Goal: Obtain resource: Download file/media

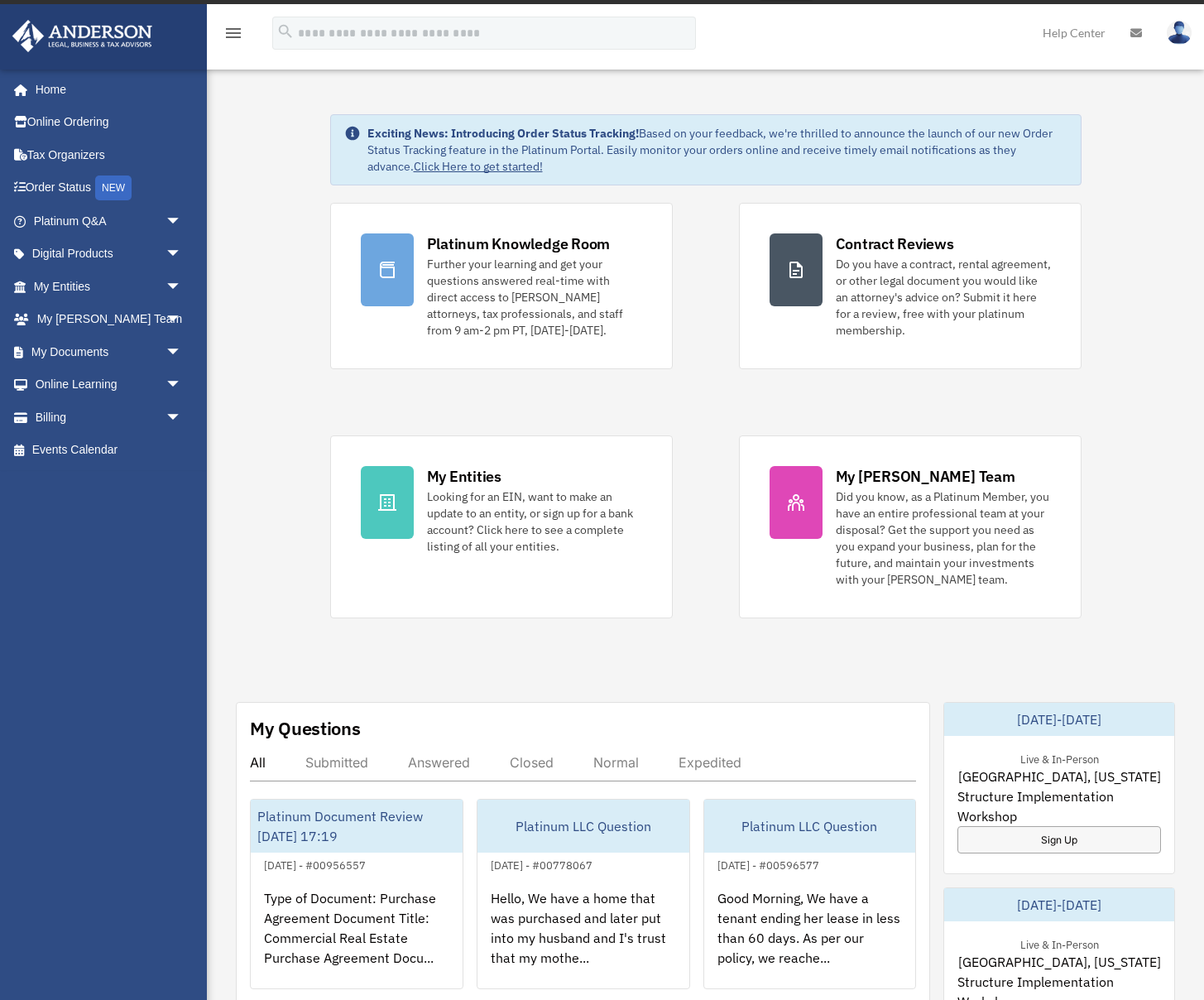
scroll to position [26, 0]
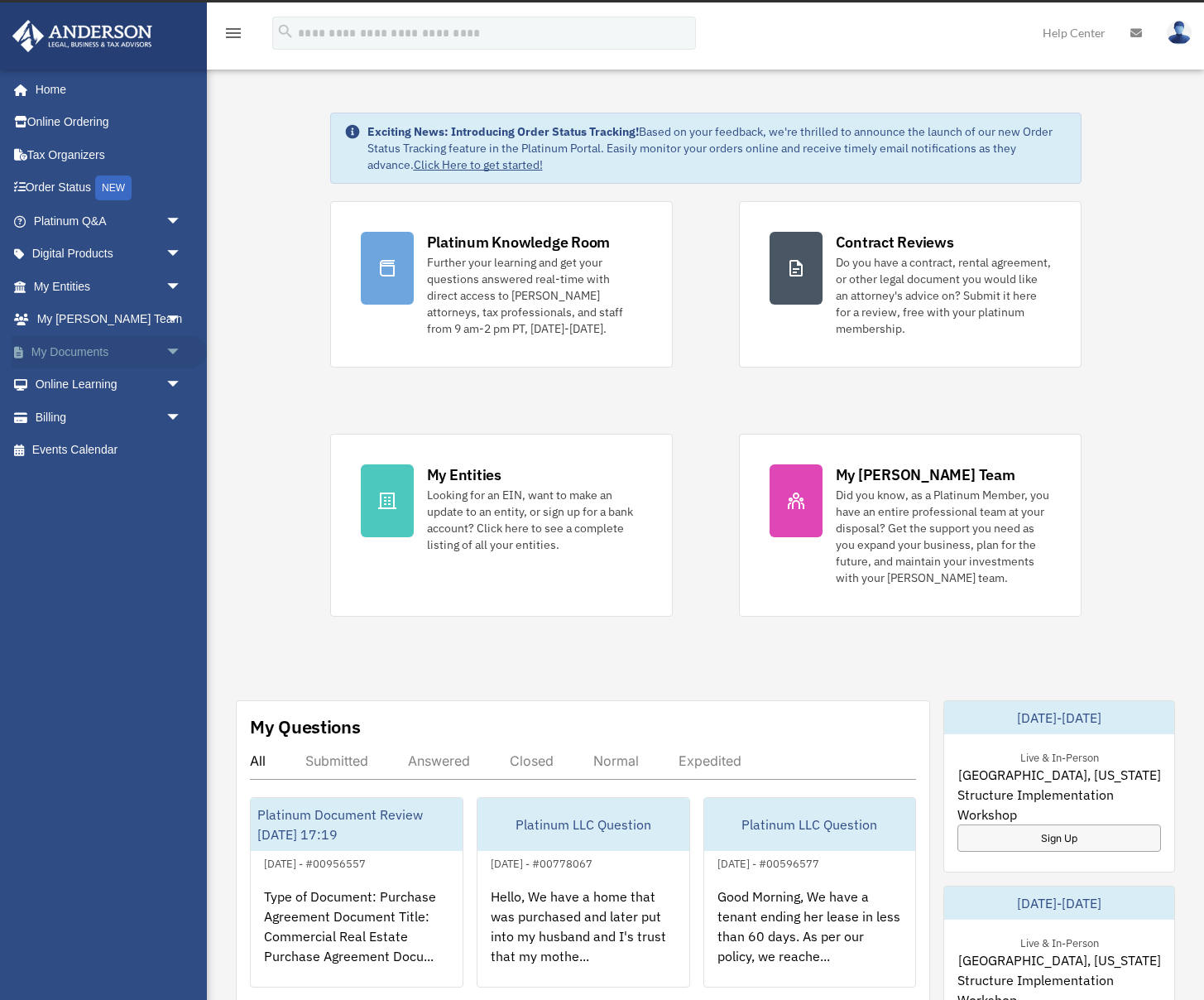
click at [177, 348] on span "arrow_drop_down" at bounding box center [181, 352] width 33 height 34
click at [69, 384] on link "Box" at bounding box center [114, 385] width 183 height 33
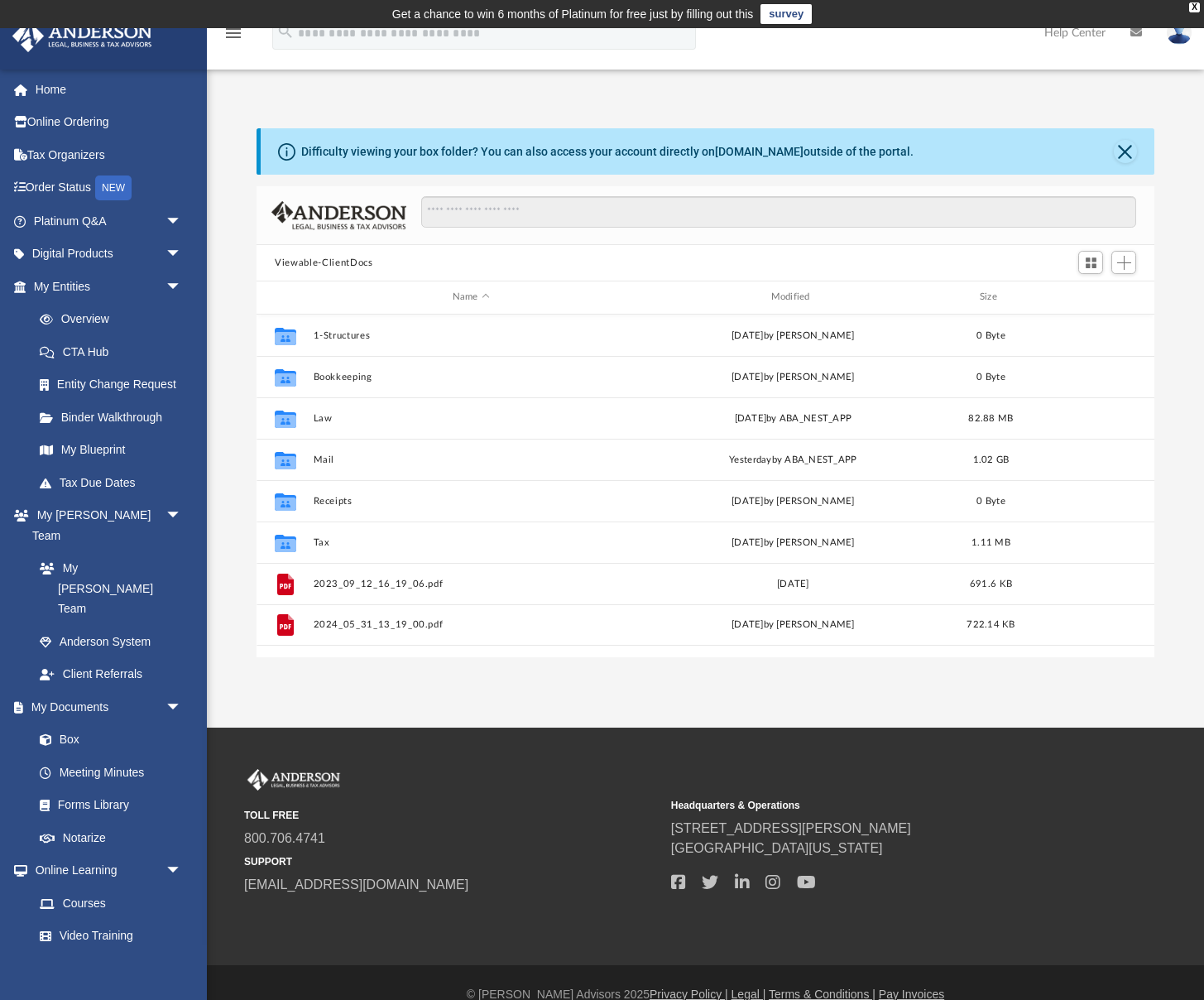
scroll to position [376, 897]
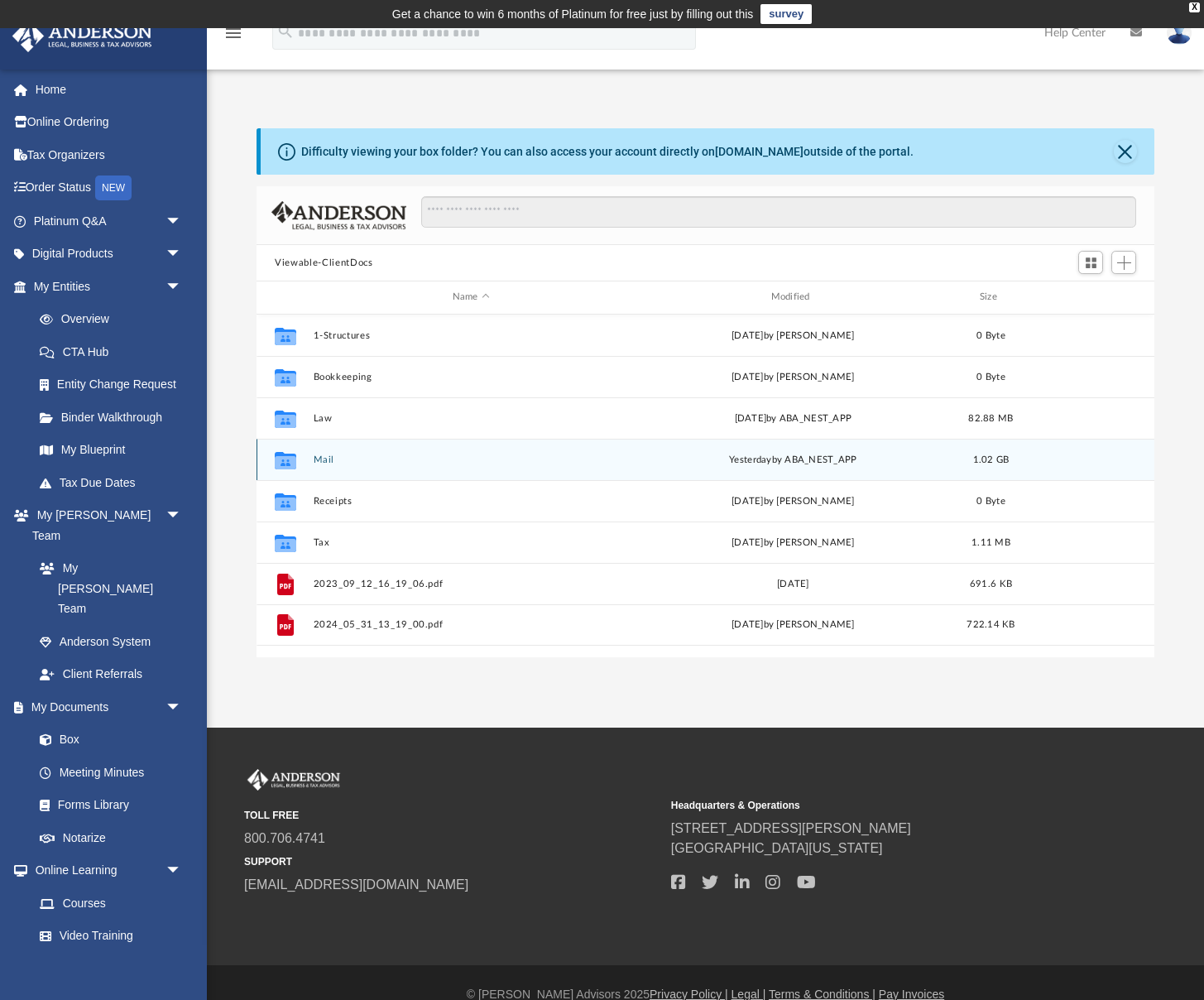
click at [324, 454] on button "Mail" at bounding box center [471, 459] width 315 height 10
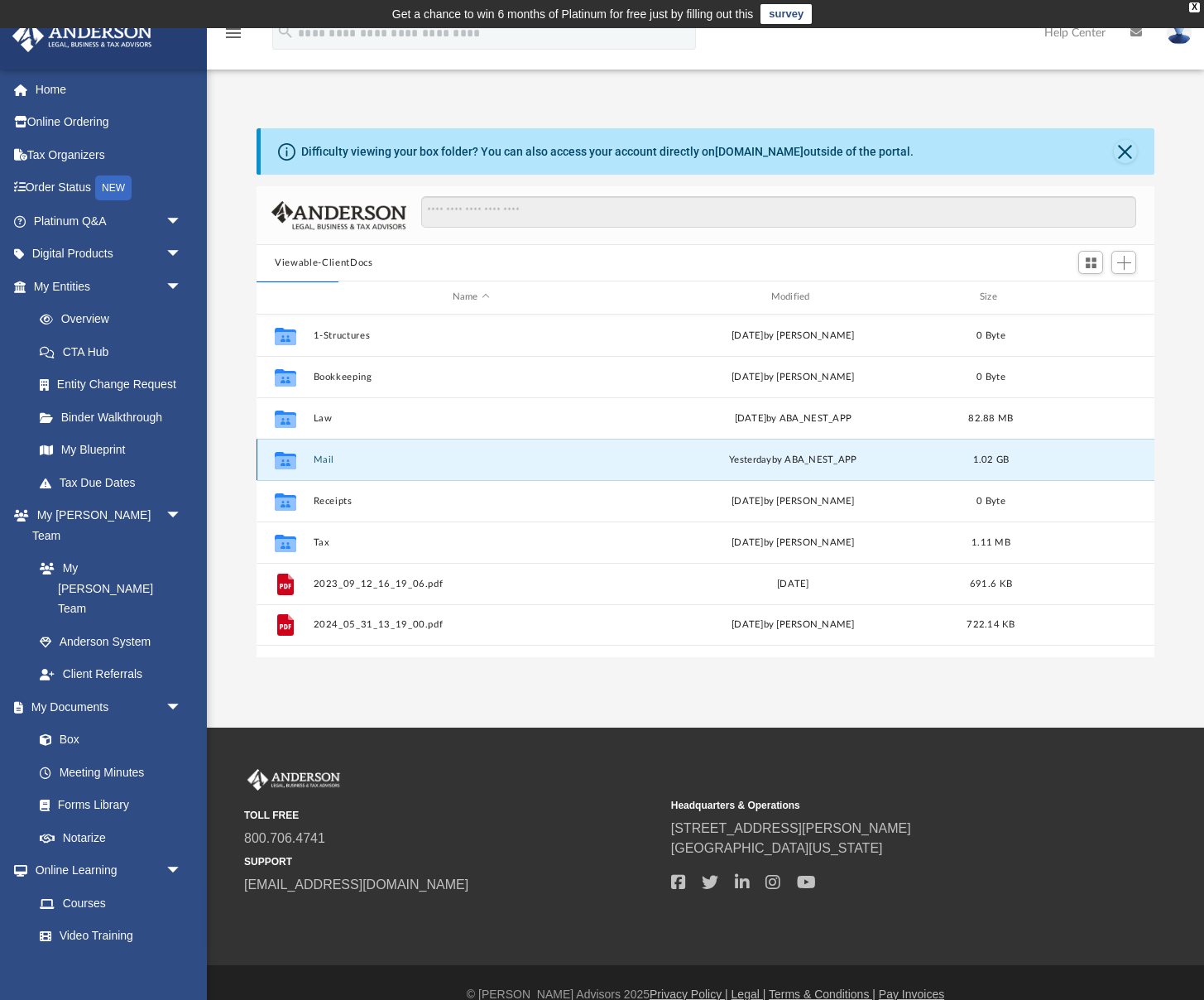
click at [324, 461] on button "Mail" at bounding box center [471, 459] width 315 height 10
click at [316, 457] on button "Mail" at bounding box center [471, 459] width 315 height 10
click at [773, 716] on div "App jjrentals14@gmail.com Sign Out goldtreepropertymanagement@gmail.com Home On…" at bounding box center [602, 378] width 1204 height 699
click at [310, 460] on div "Collaborated Folder Mail yesterday by ABA_NEST_APP 1.02 GB" at bounding box center [705, 460] width 897 height 42
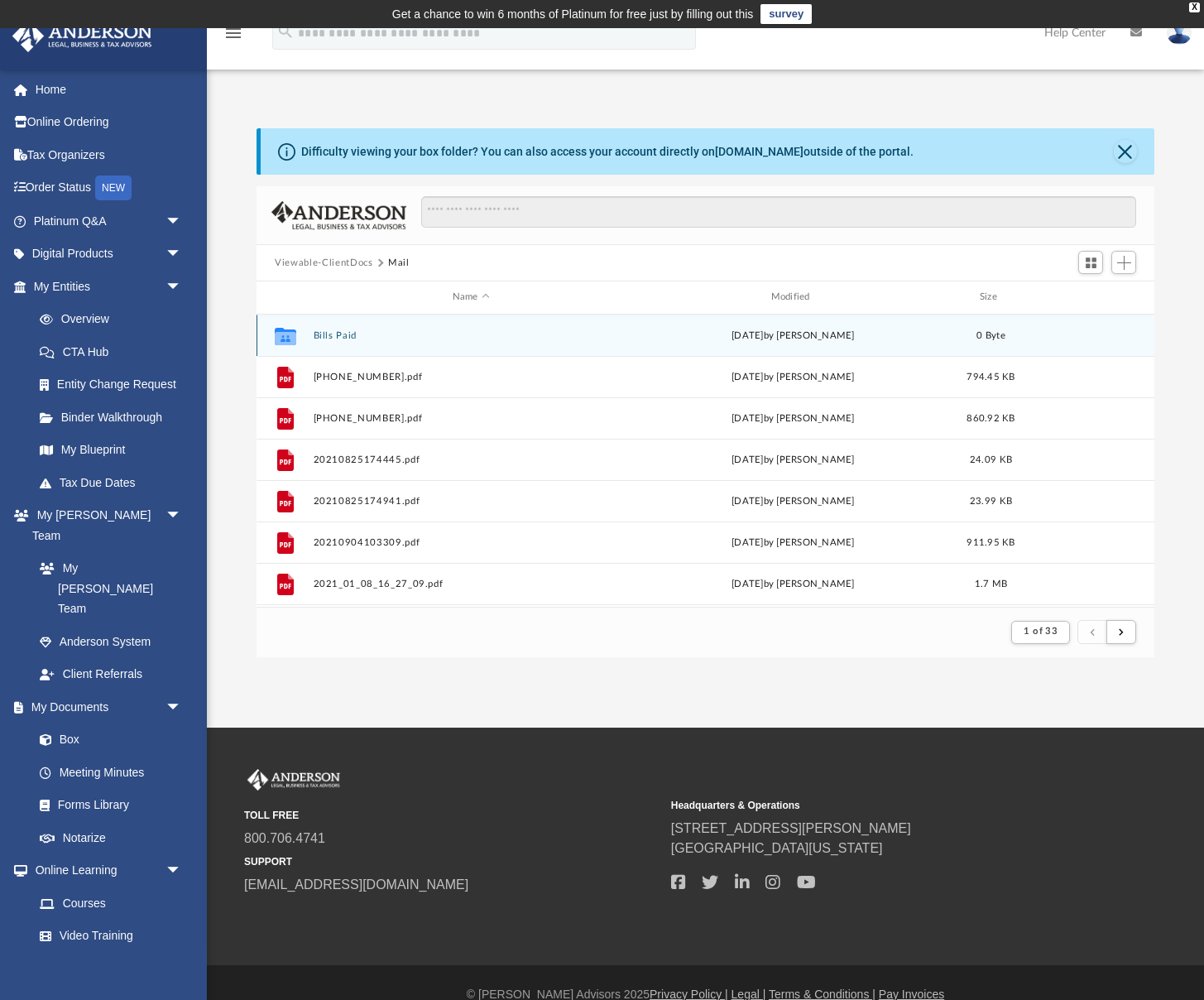
scroll to position [1, 1]
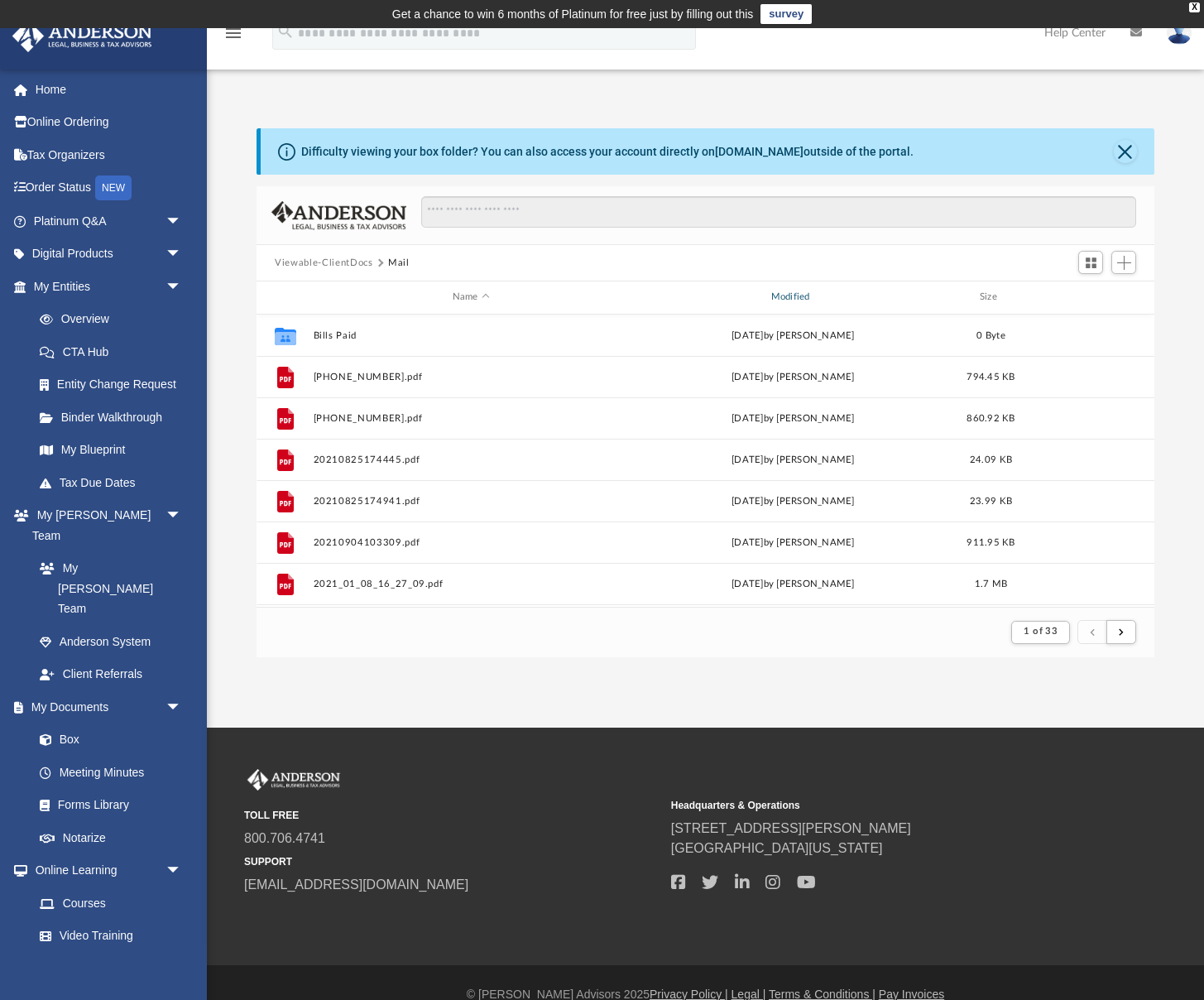
click at [781, 297] on div "Modified" at bounding box center [793, 297] width 315 height 15
click at [788, 298] on div "Modified" at bounding box center [793, 297] width 315 height 15
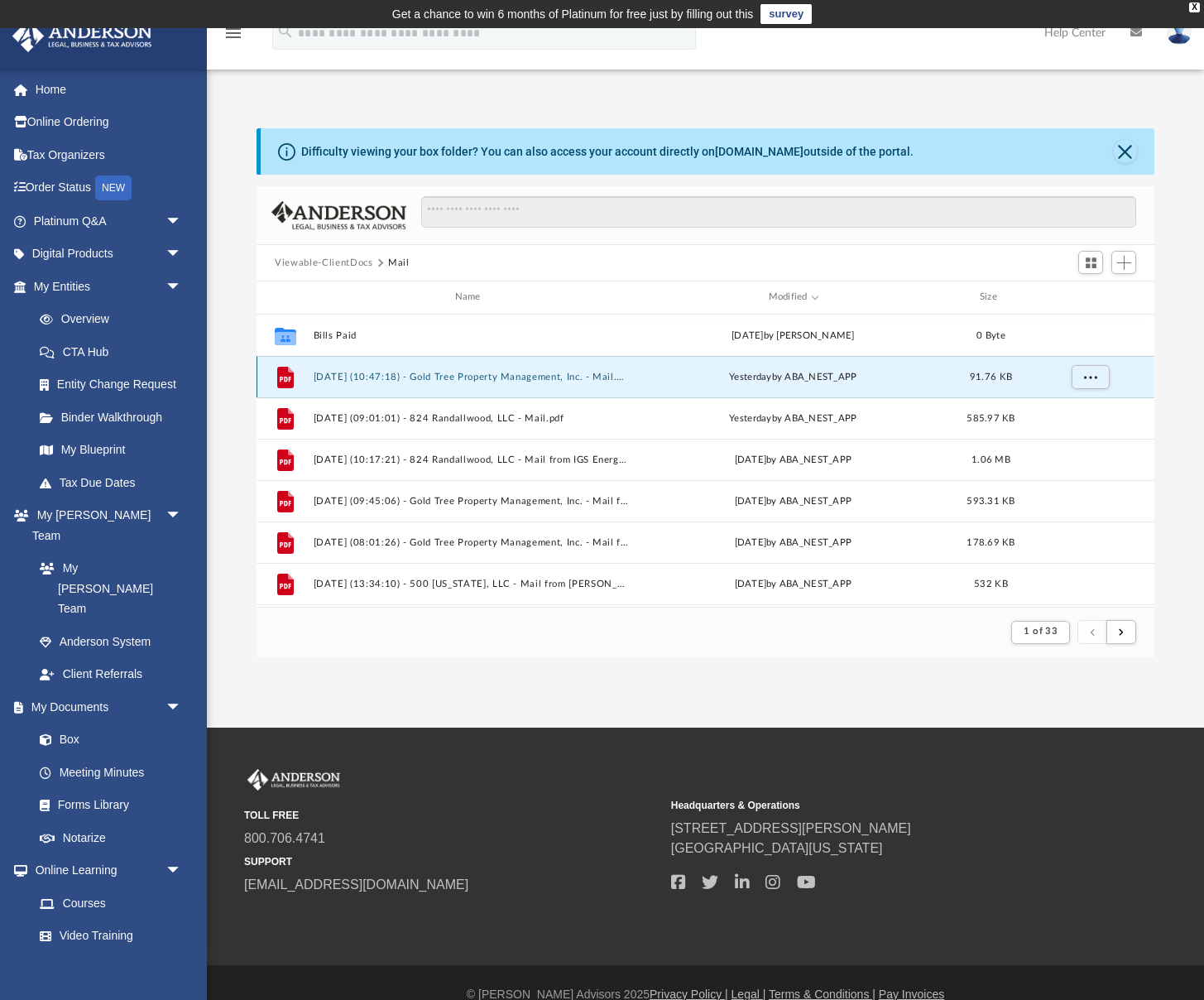
click at [485, 376] on button "2025.08.21 (10:47:18) - Gold Tree Property Management, Inc. - Mail.pdf" at bounding box center [471, 376] width 315 height 10
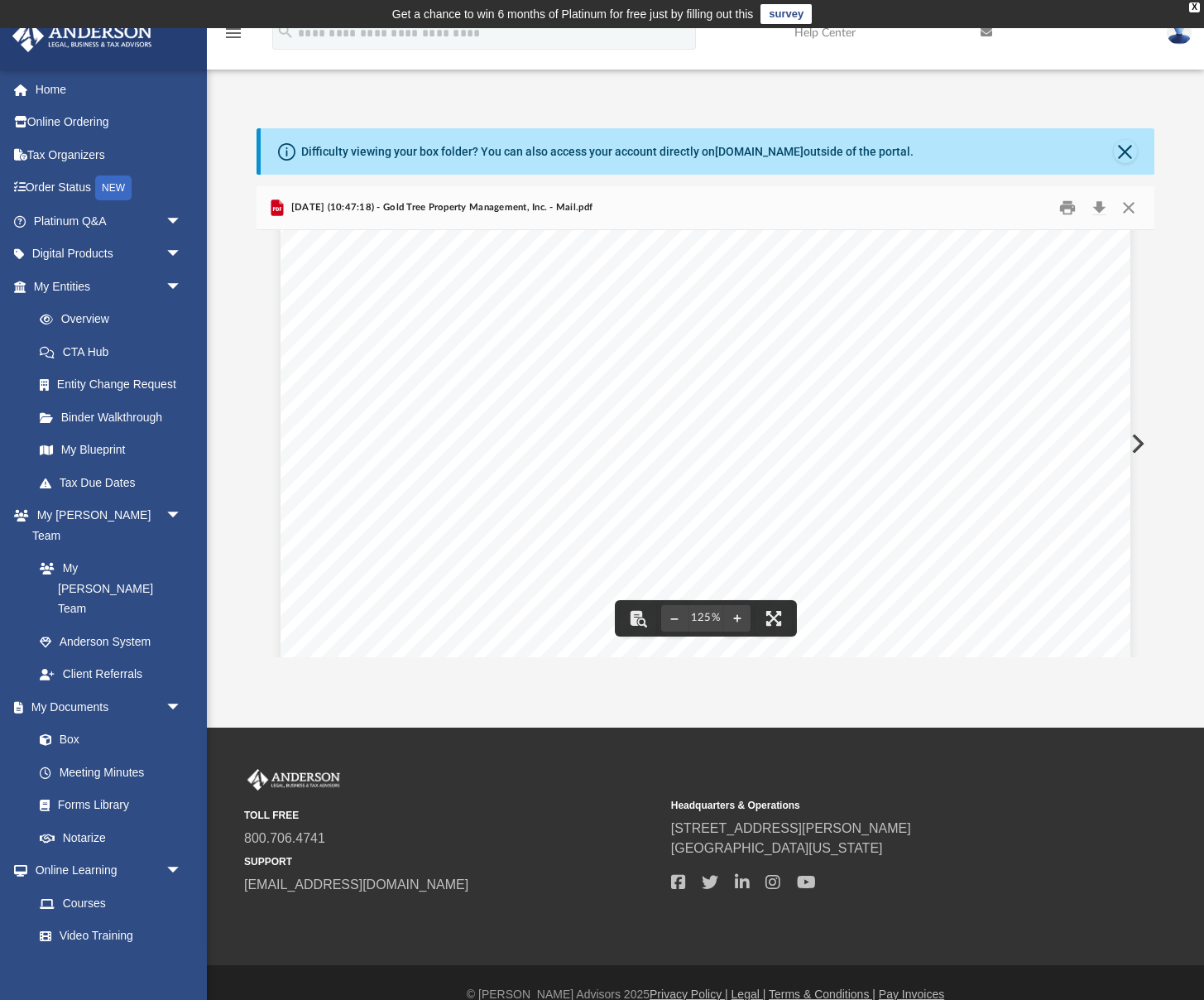
scroll to position [144, 0]
click at [1136, 446] on button "Preview" at bounding box center [1136, 443] width 36 height 47
click at [1132, 447] on button "Preview" at bounding box center [1136, 443] width 36 height 47
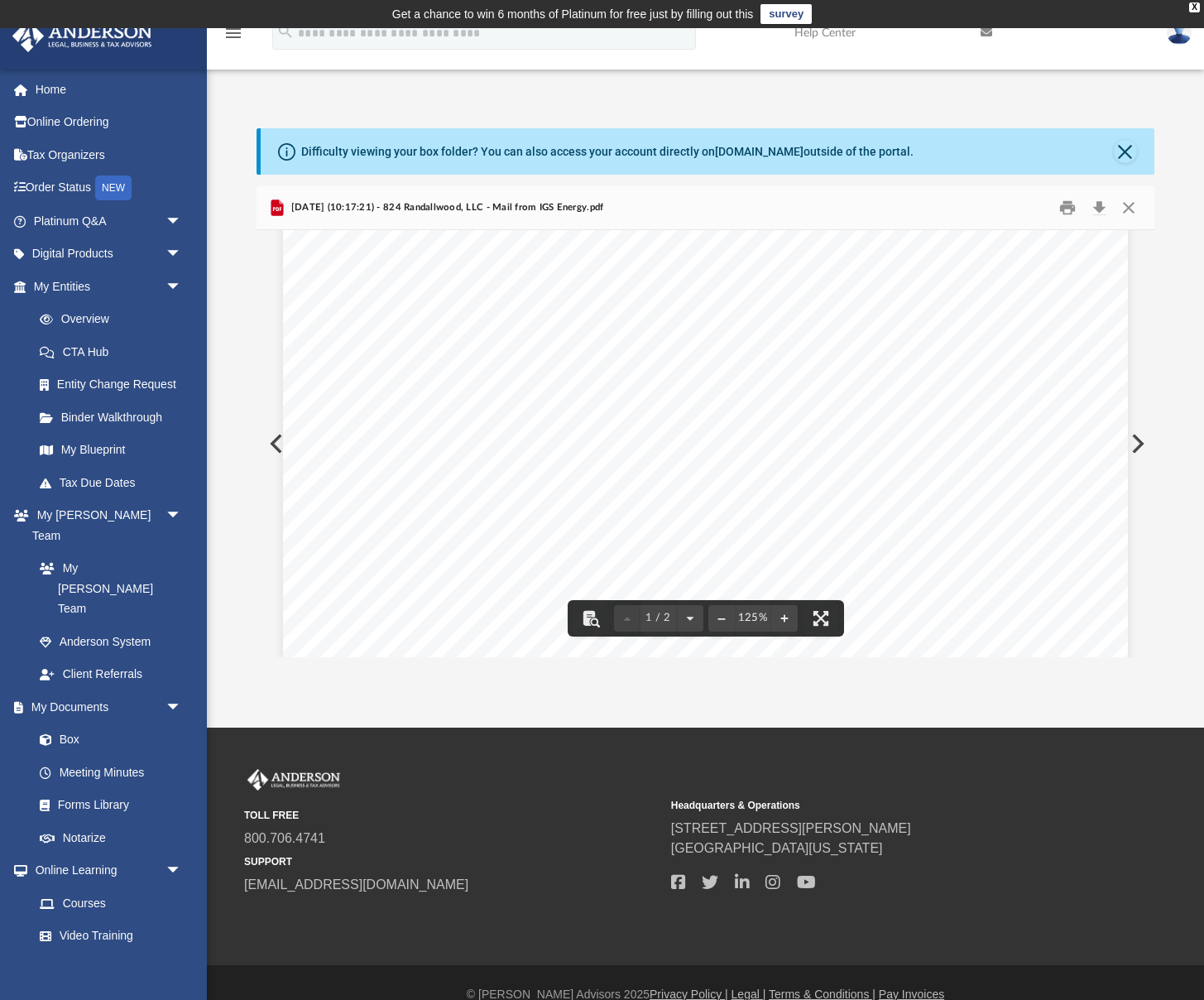
click at [1136, 447] on button "Preview" at bounding box center [1136, 443] width 36 height 47
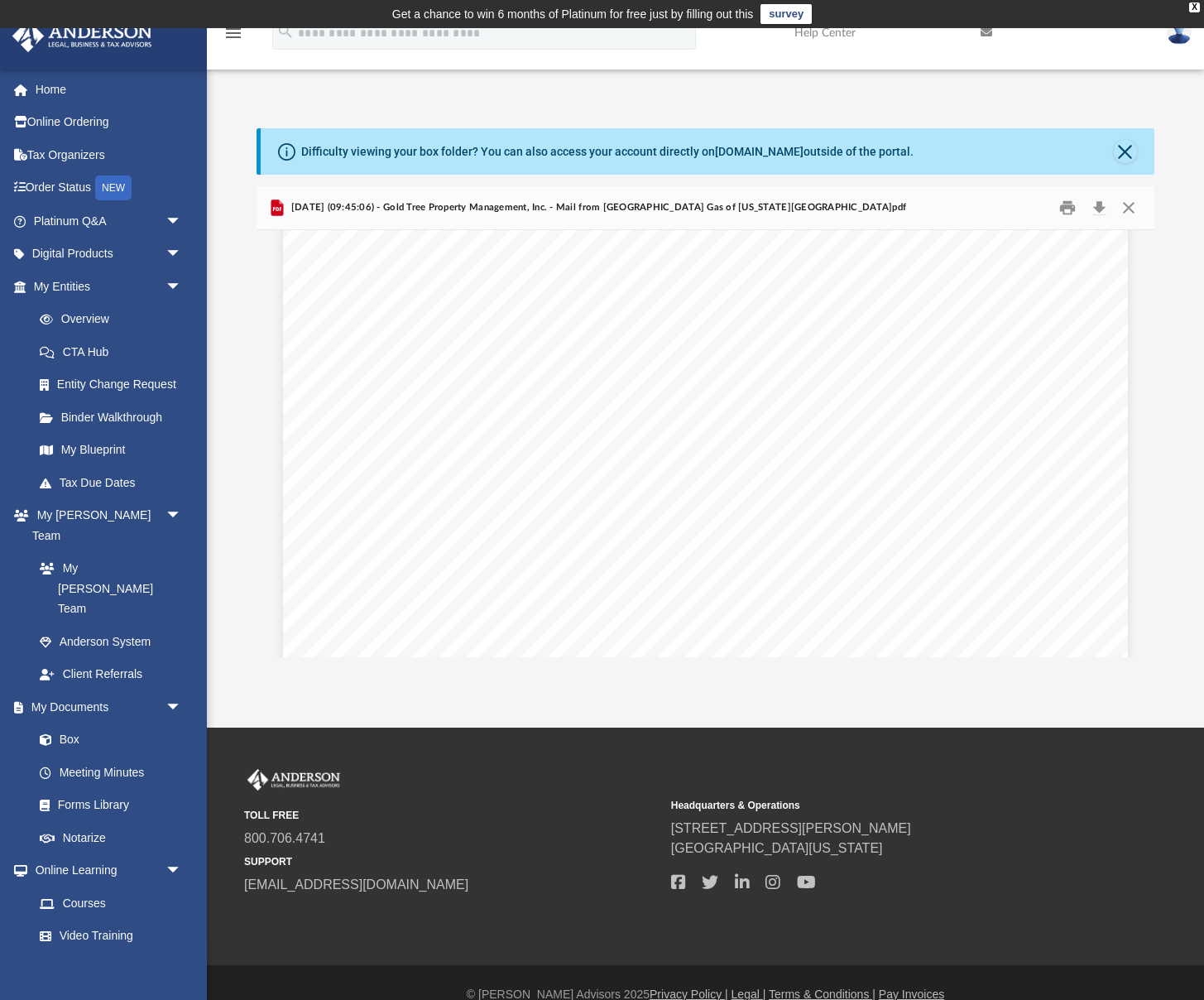
scroll to position [321, 0]
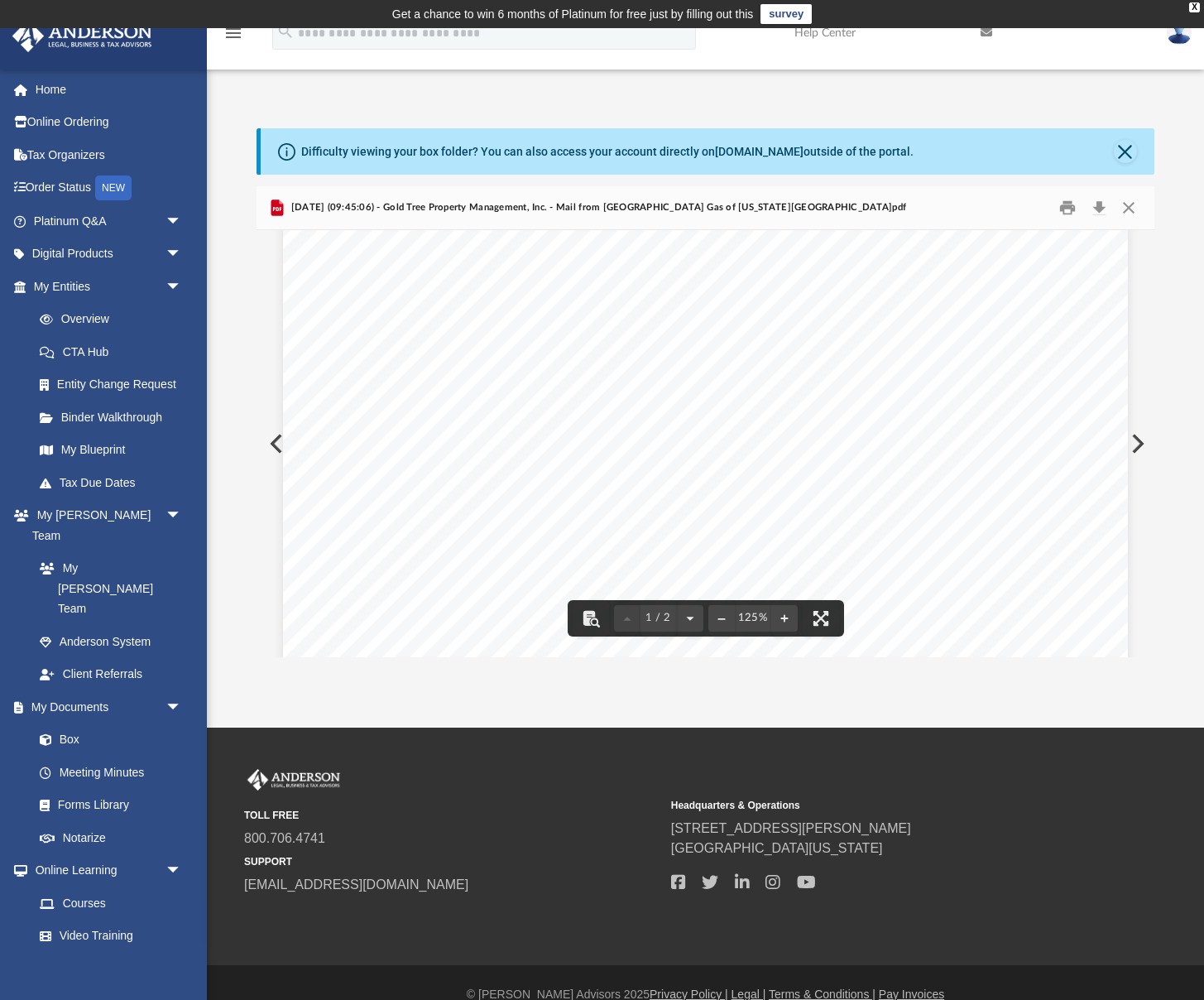
click at [1139, 446] on button "Preview" at bounding box center [1136, 443] width 36 height 47
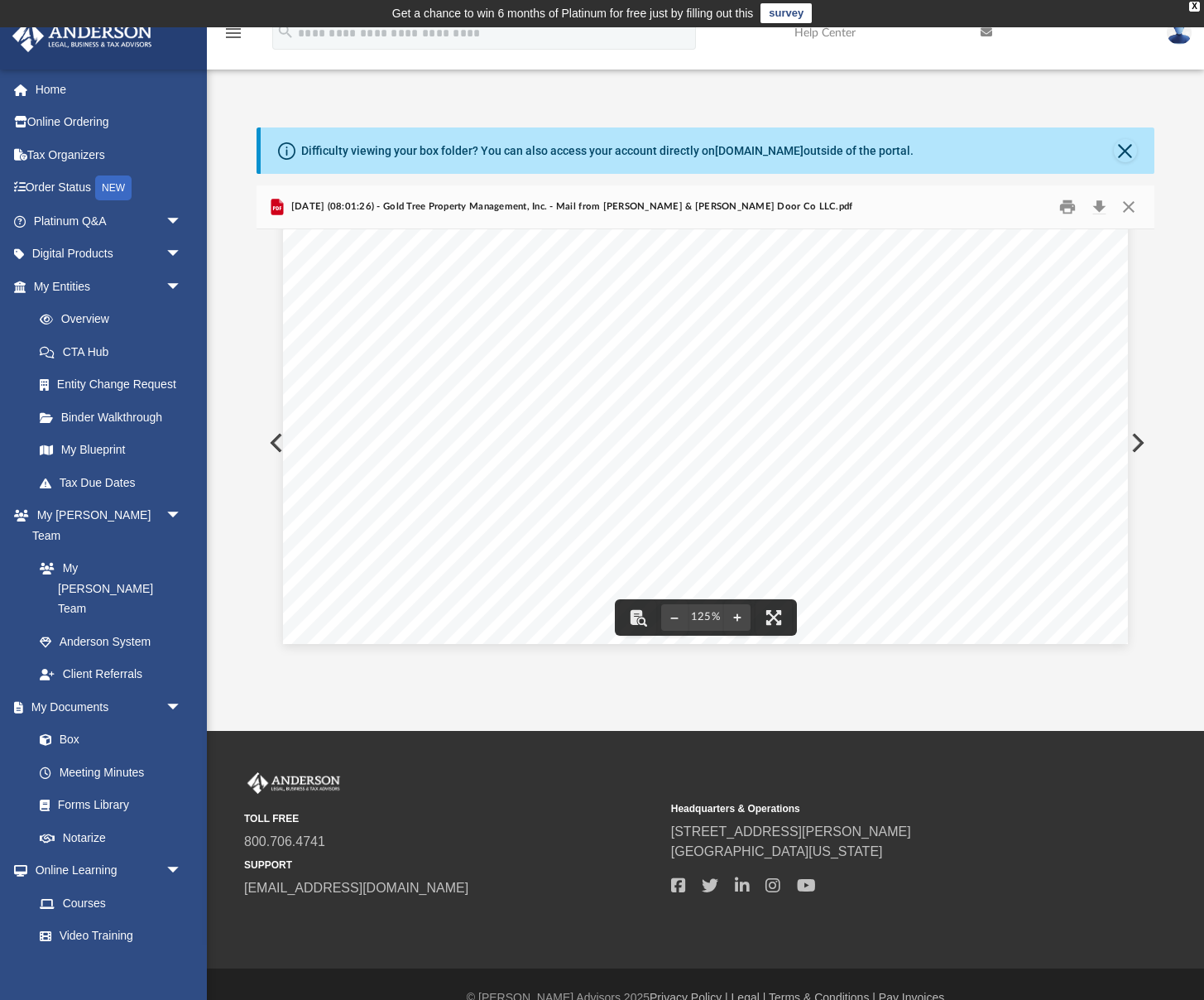
scroll to position [3, 0]
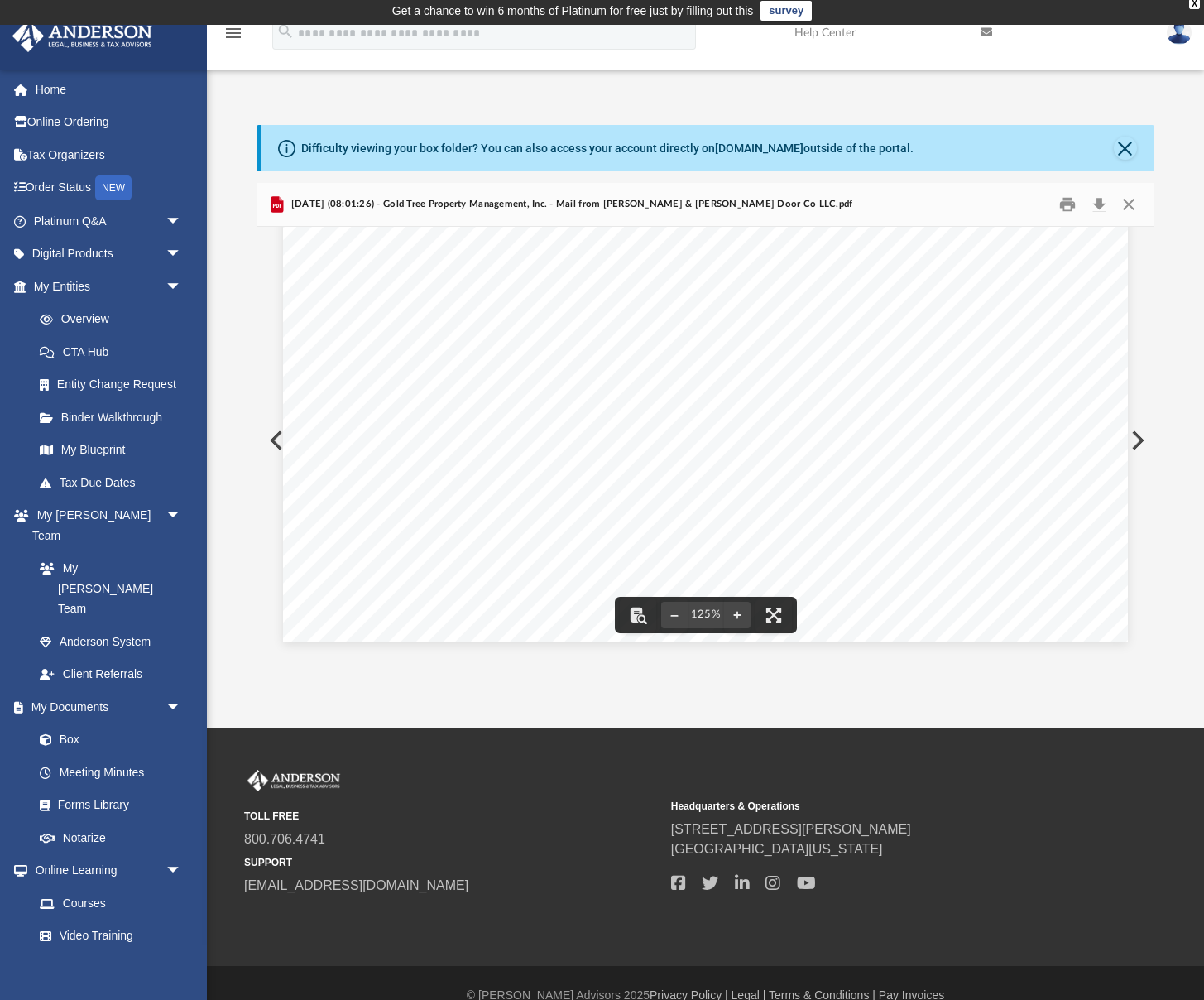
click at [274, 444] on button "Preview" at bounding box center [274, 440] width 36 height 47
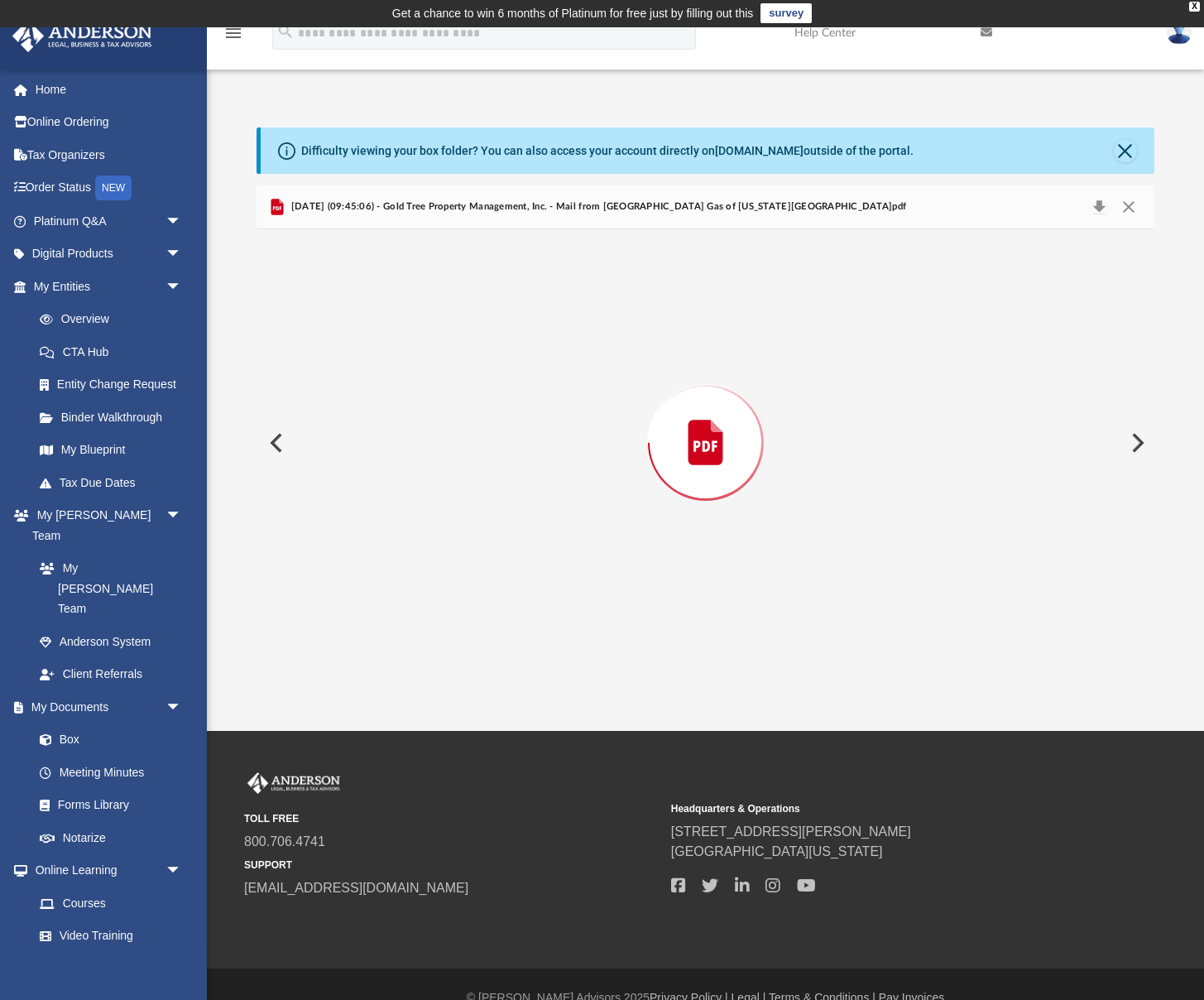
scroll to position [0, 0]
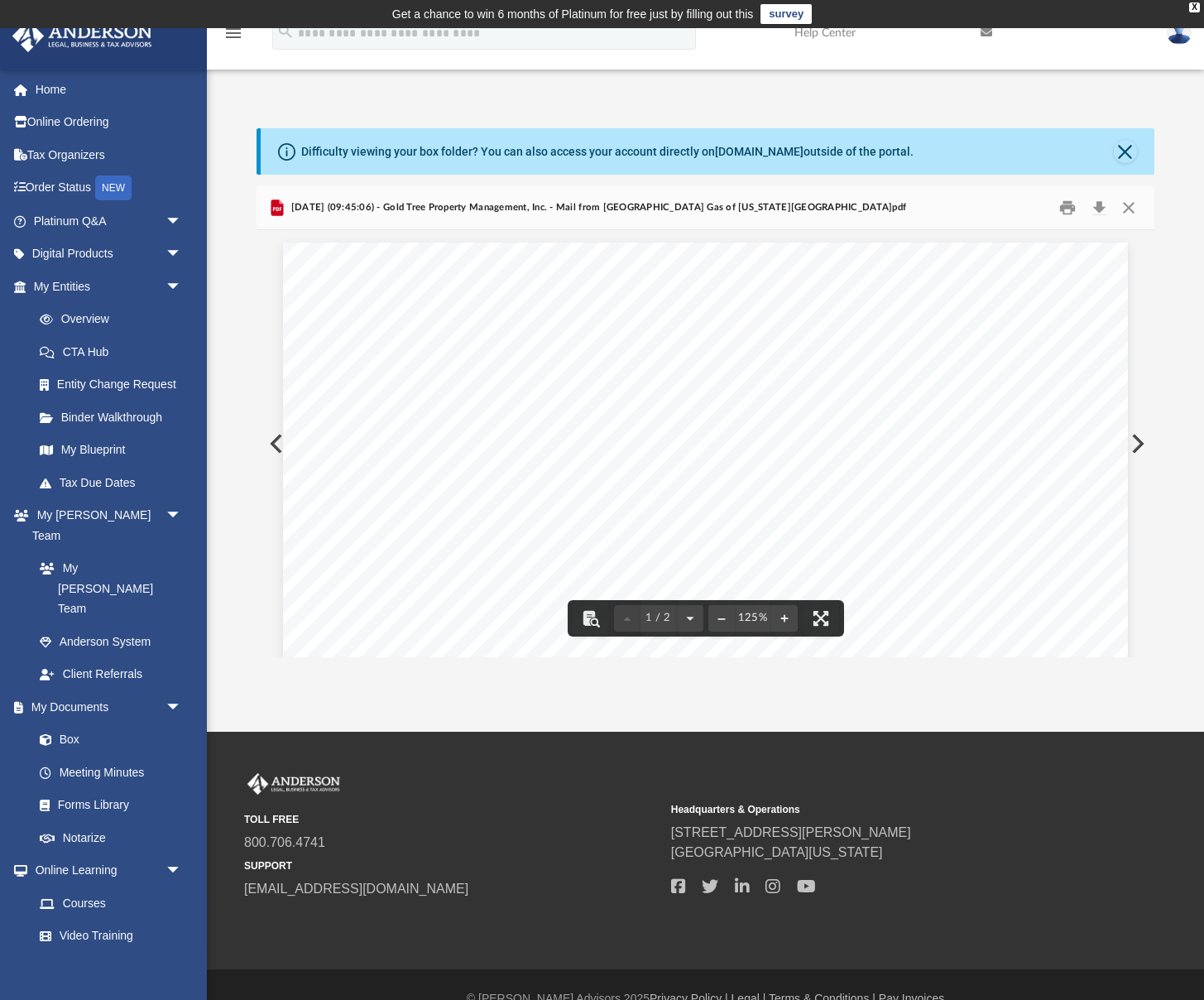
click at [1139, 435] on button "Preview" at bounding box center [1136, 443] width 36 height 47
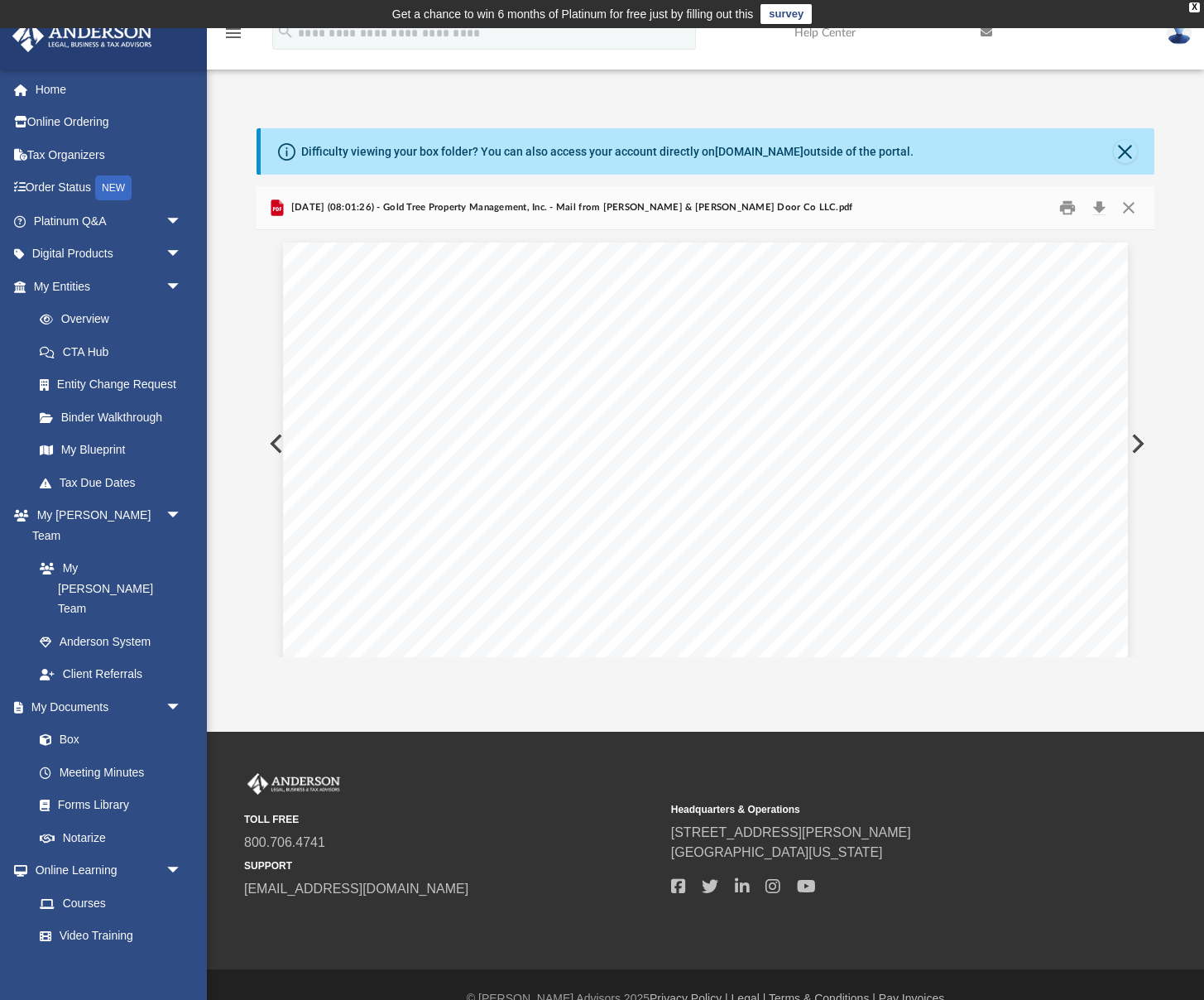
click at [1138, 442] on button "Preview" at bounding box center [1136, 443] width 36 height 47
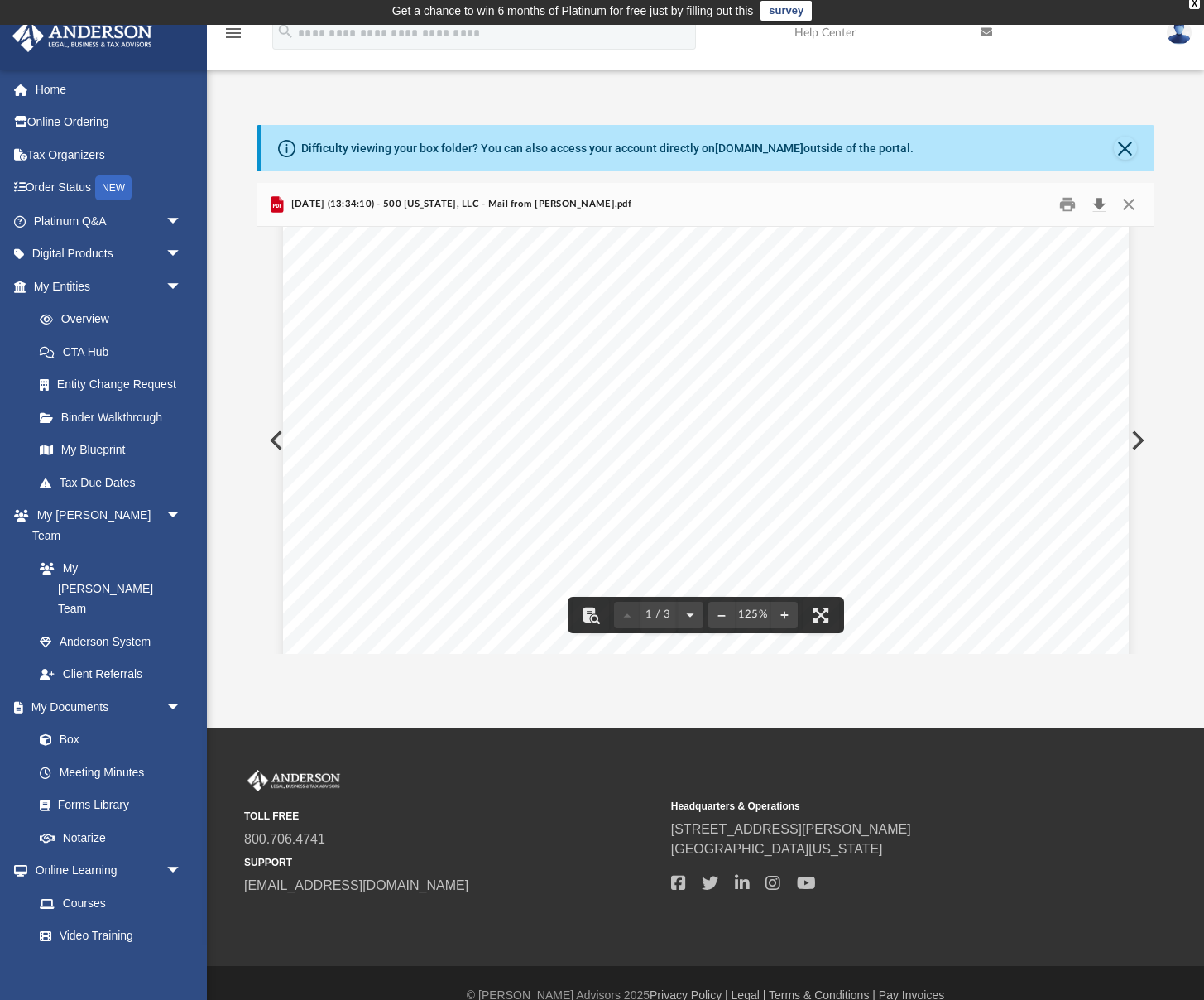
click at [1094, 203] on button "Download" at bounding box center [1098, 204] width 29 height 26
click at [1134, 442] on button "Preview" at bounding box center [1136, 440] width 36 height 47
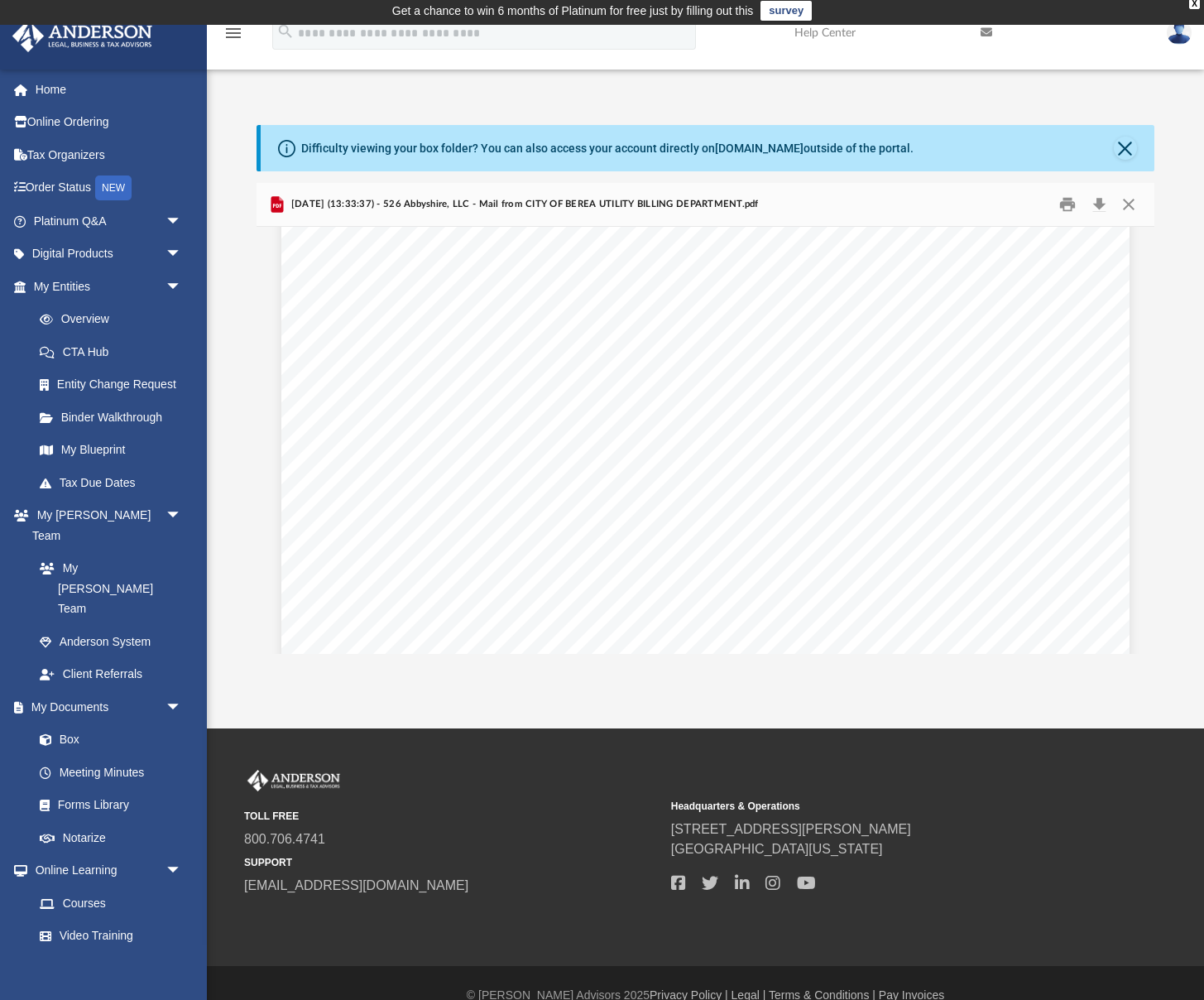
scroll to position [1497, 0]
click at [1131, 441] on button "Preview" at bounding box center [1136, 440] width 36 height 47
click at [1130, 441] on button "Preview" at bounding box center [1136, 440] width 36 height 47
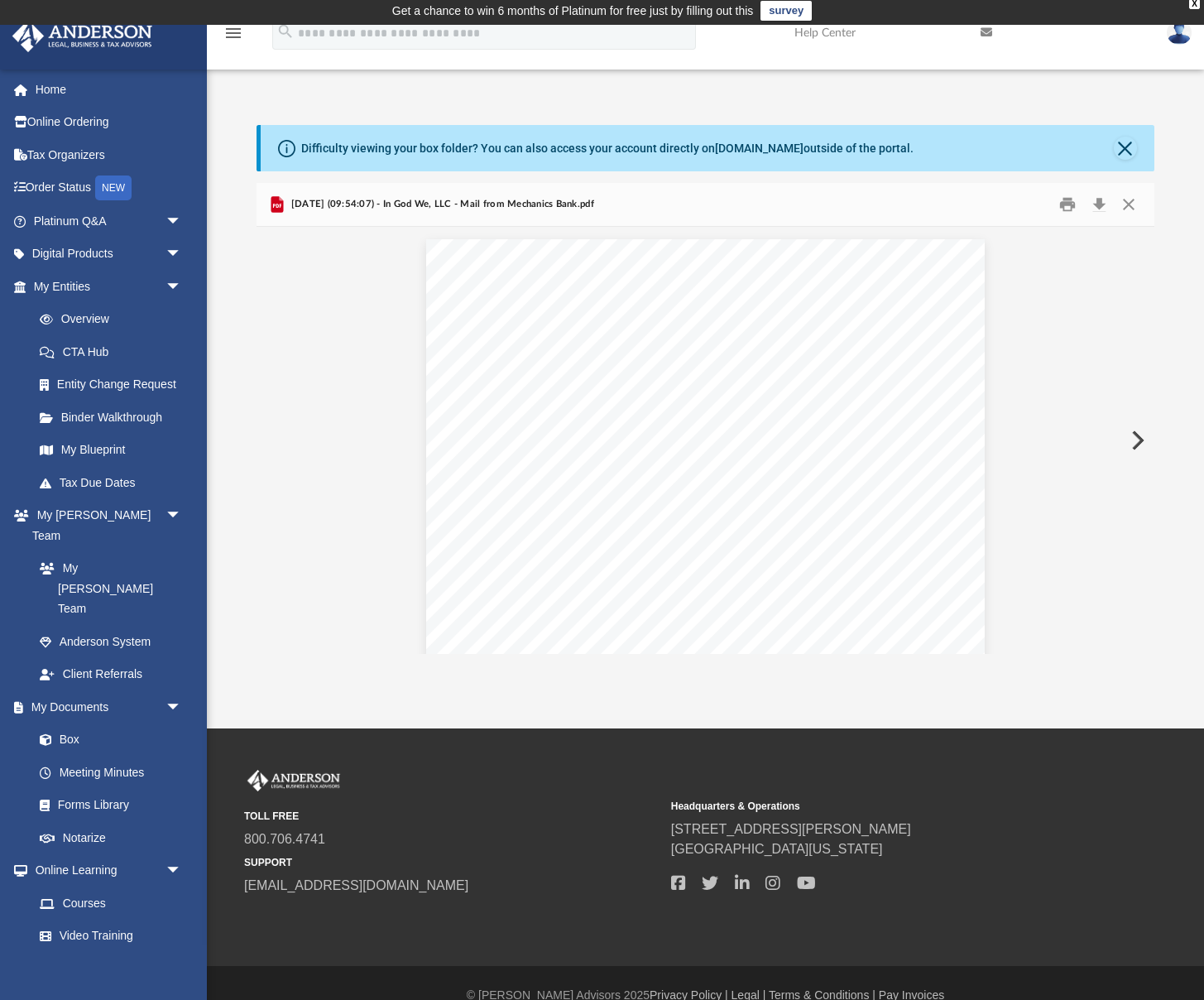
click at [1130, 441] on button "Preview" at bounding box center [1136, 440] width 36 height 47
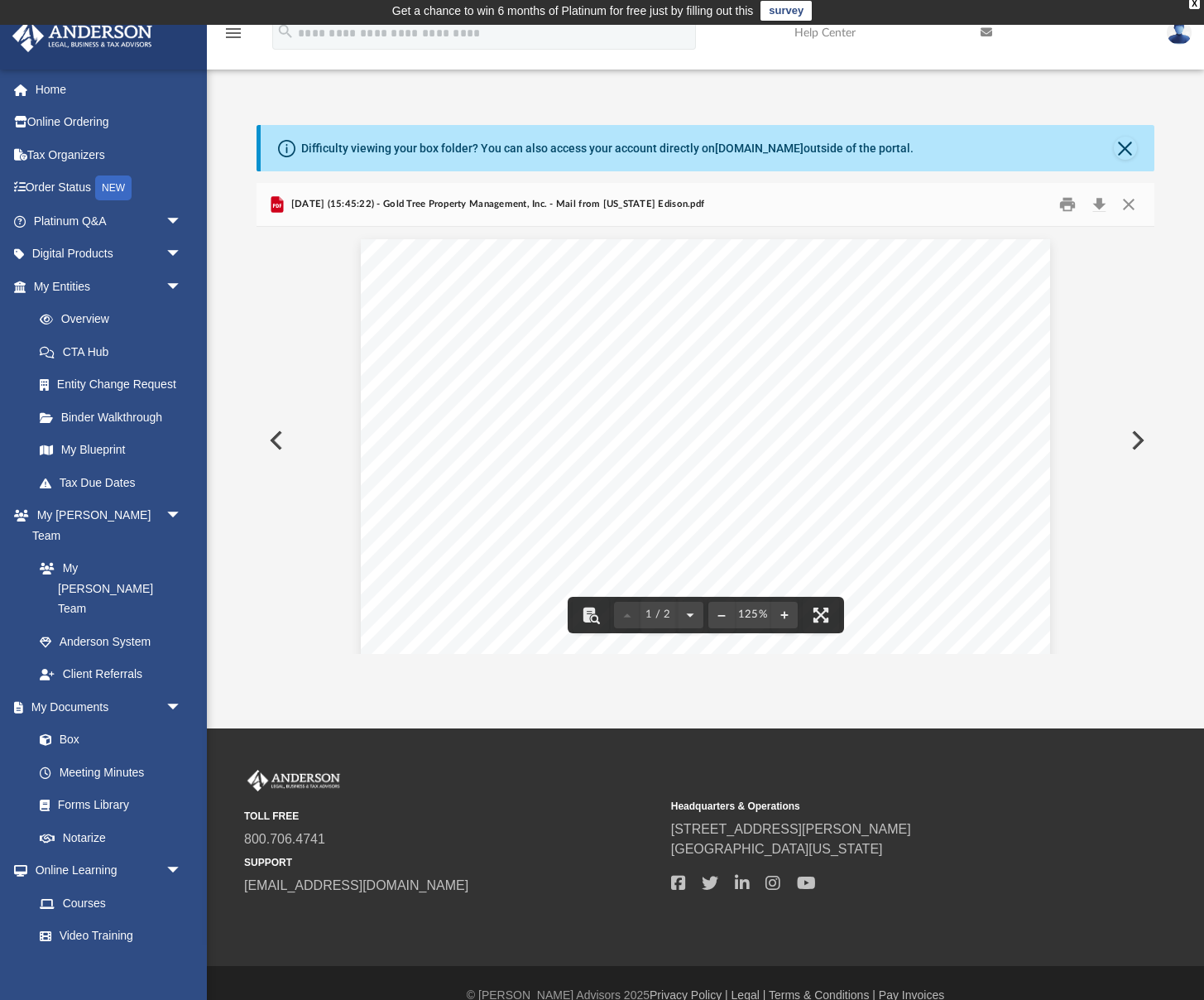
click at [267, 436] on button "Preview" at bounding box center [274, 440] width 36 height 47
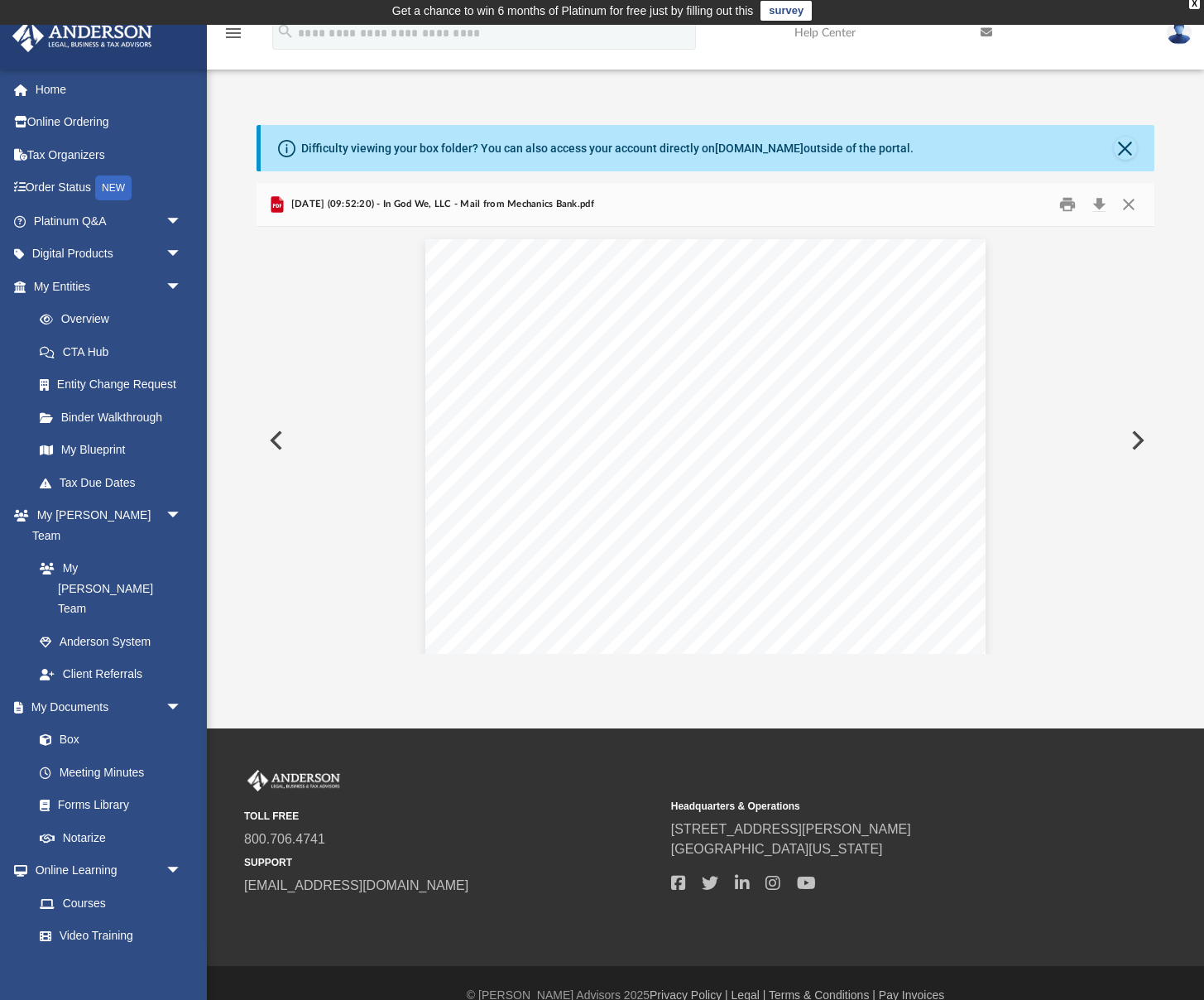
click at [273, 438] on button "Preview" at bounding box center [274, 440] width 36 height 47
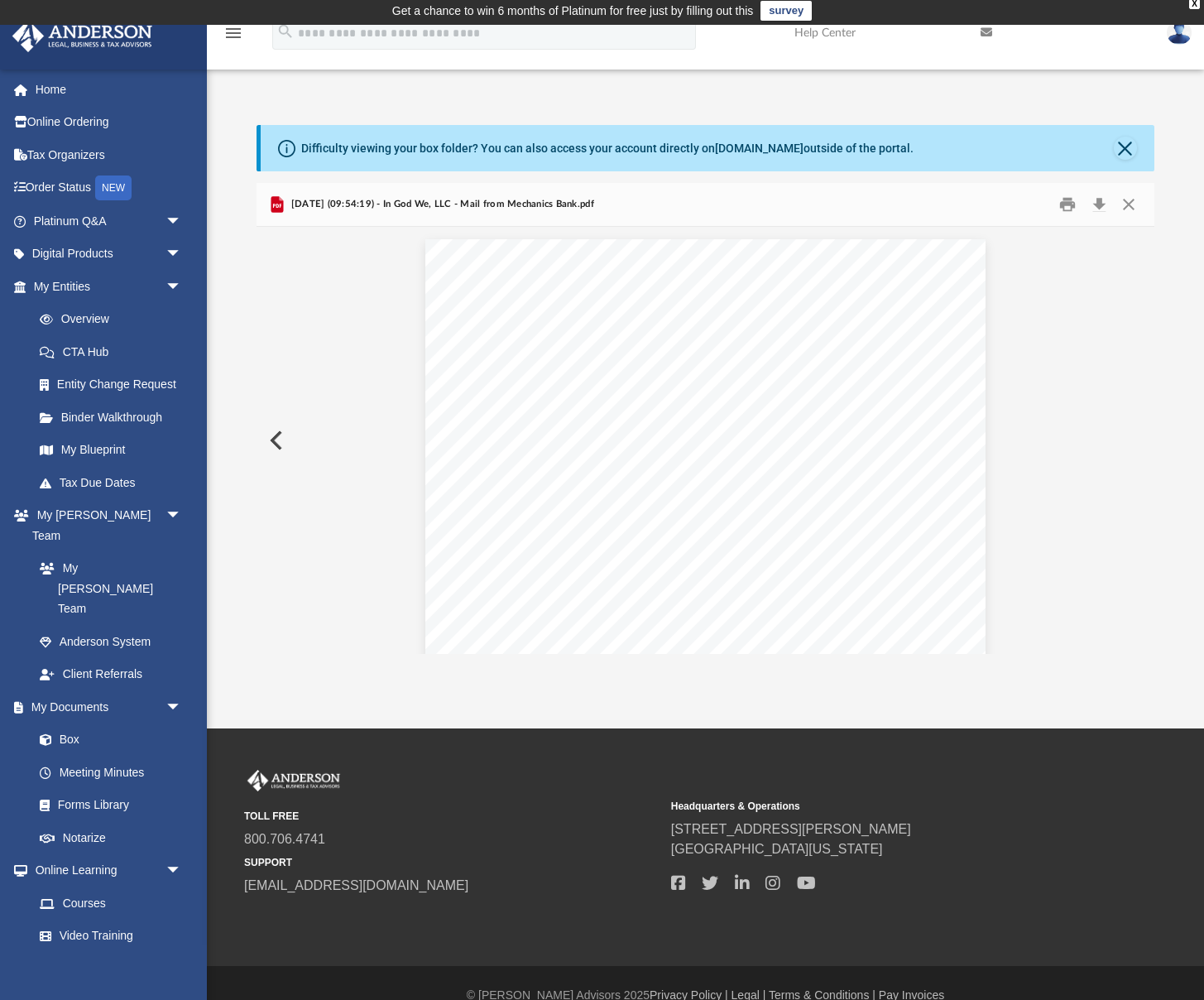
click at [273, 438] on button "Preview" at bounding box center [274, 440] width 36 height 47
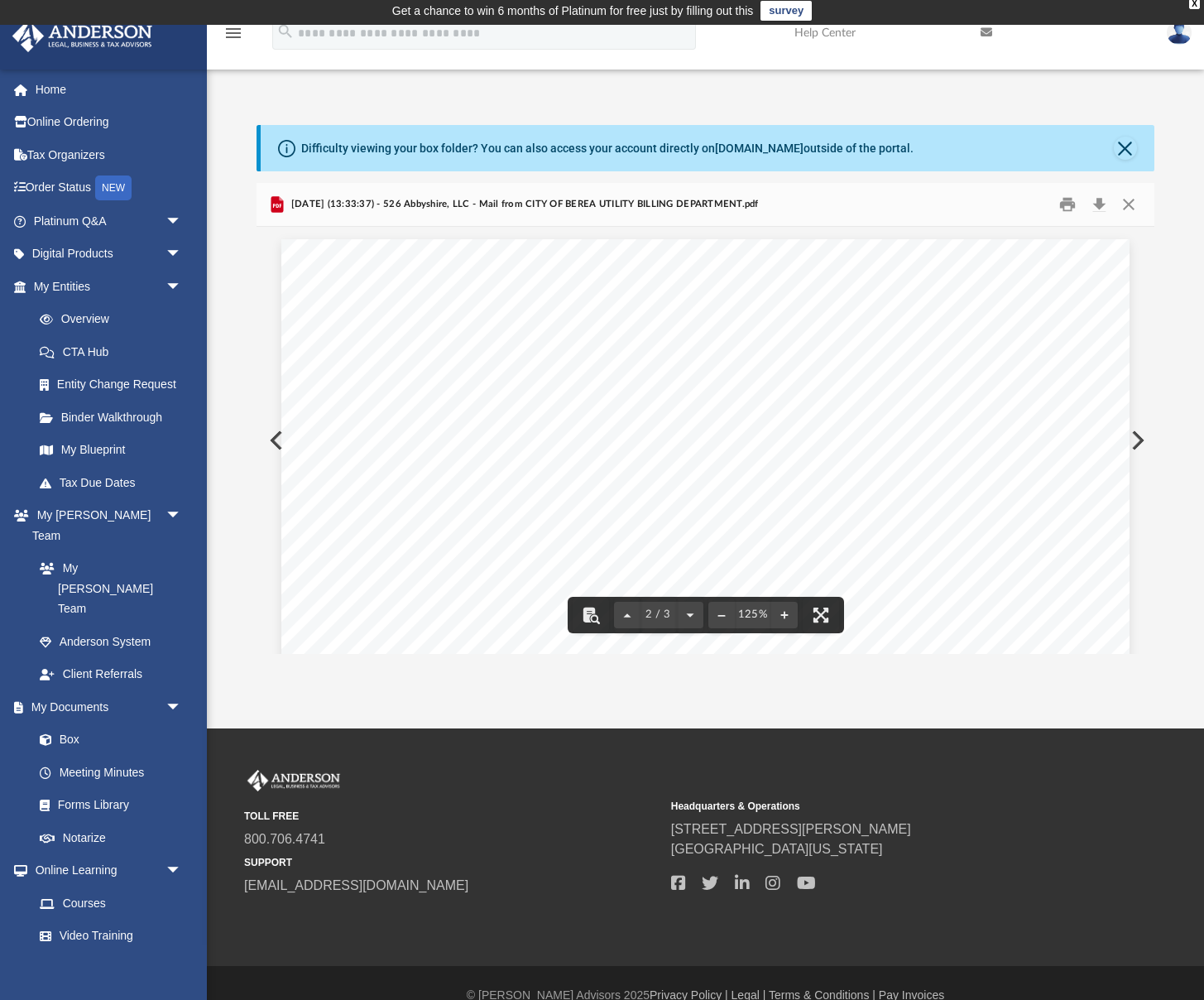
click at [1141, 442] on button "Preview" at bounding box center [1136, 440] width 36 height 47
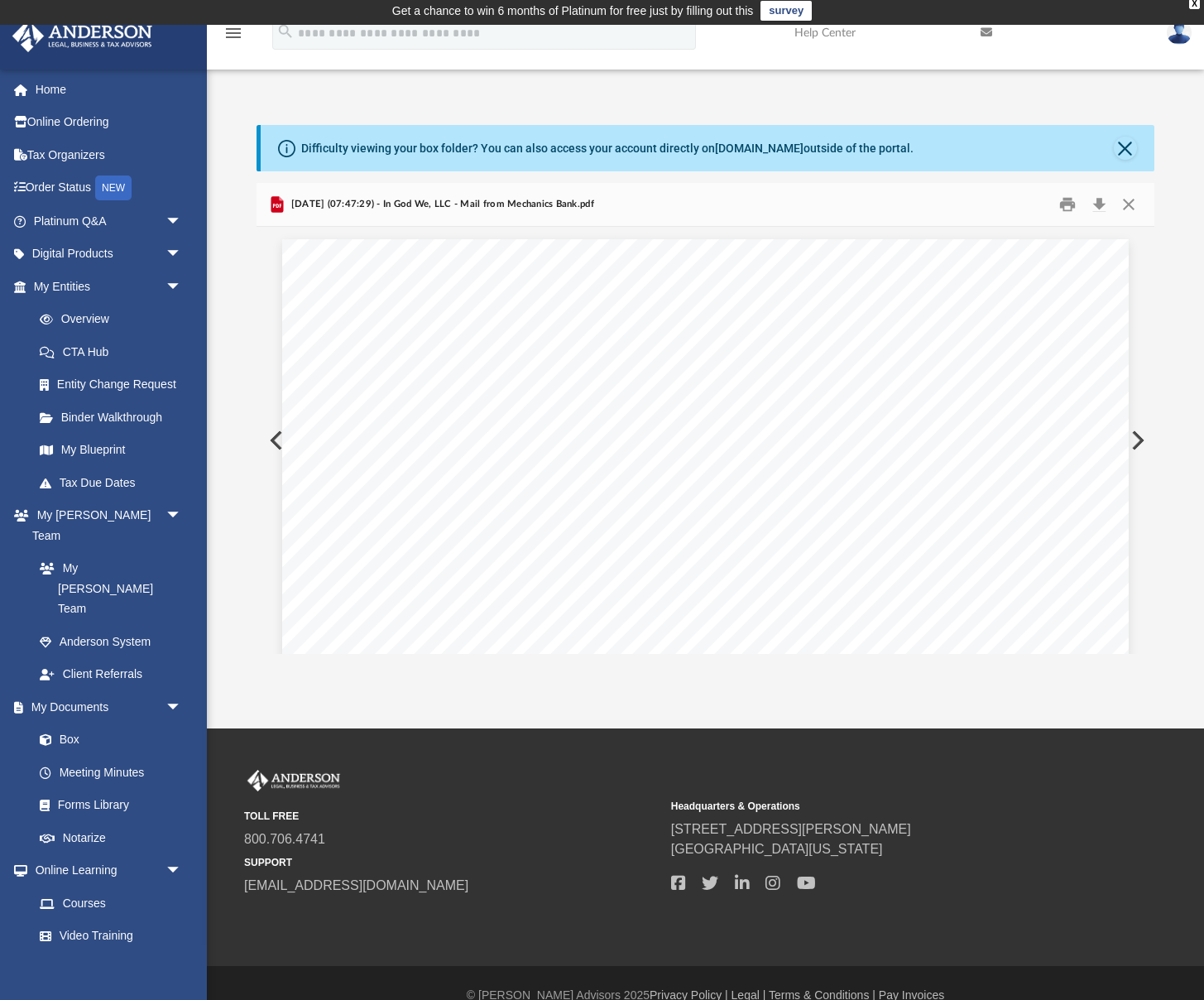
click at [1141, 442] on button "Preview" at bounding box center [1136, 440] width 36 height 47
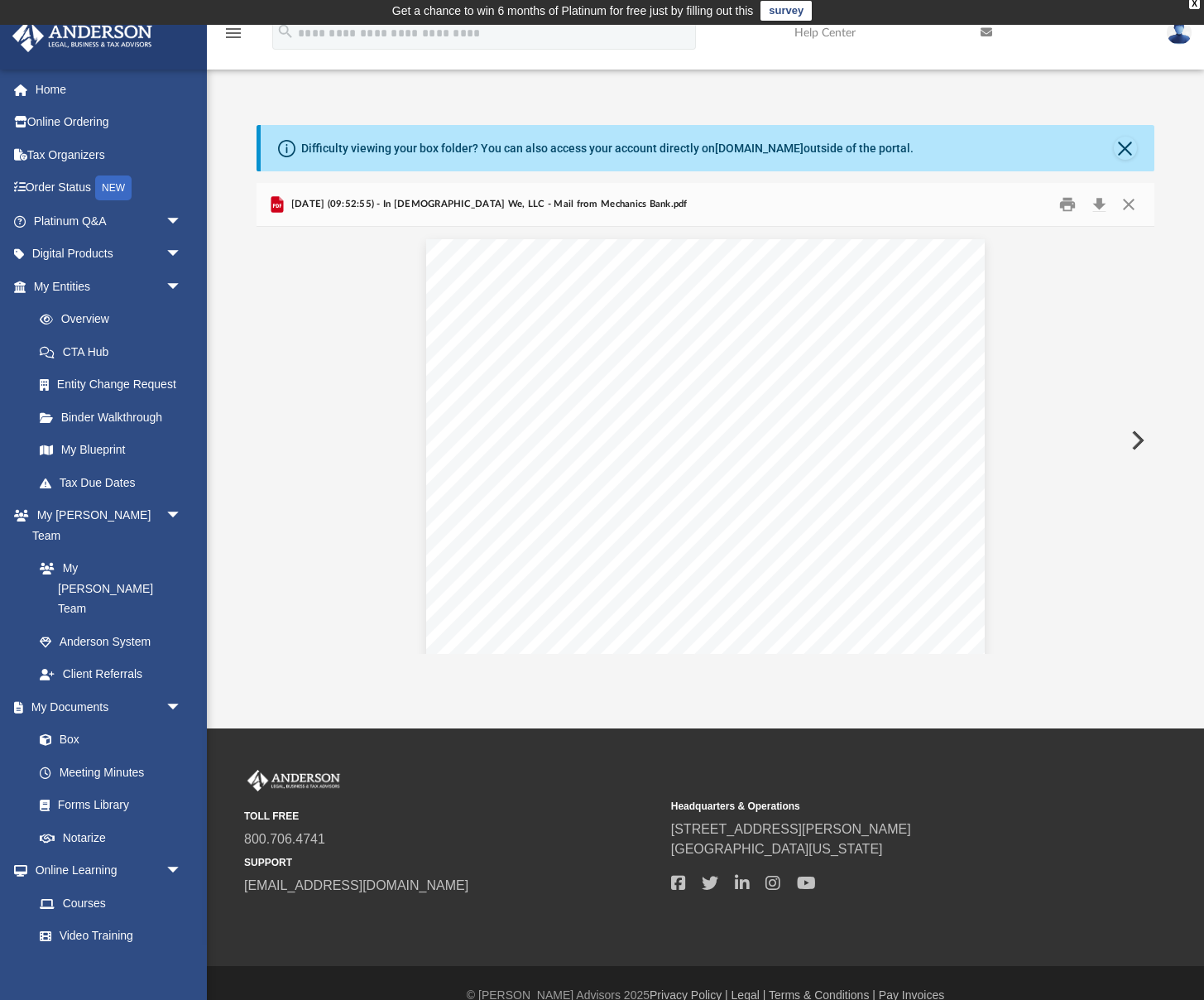
click at [1141, 442] on button "Preview" at bounding box center [1136, 440] width 36 height 47
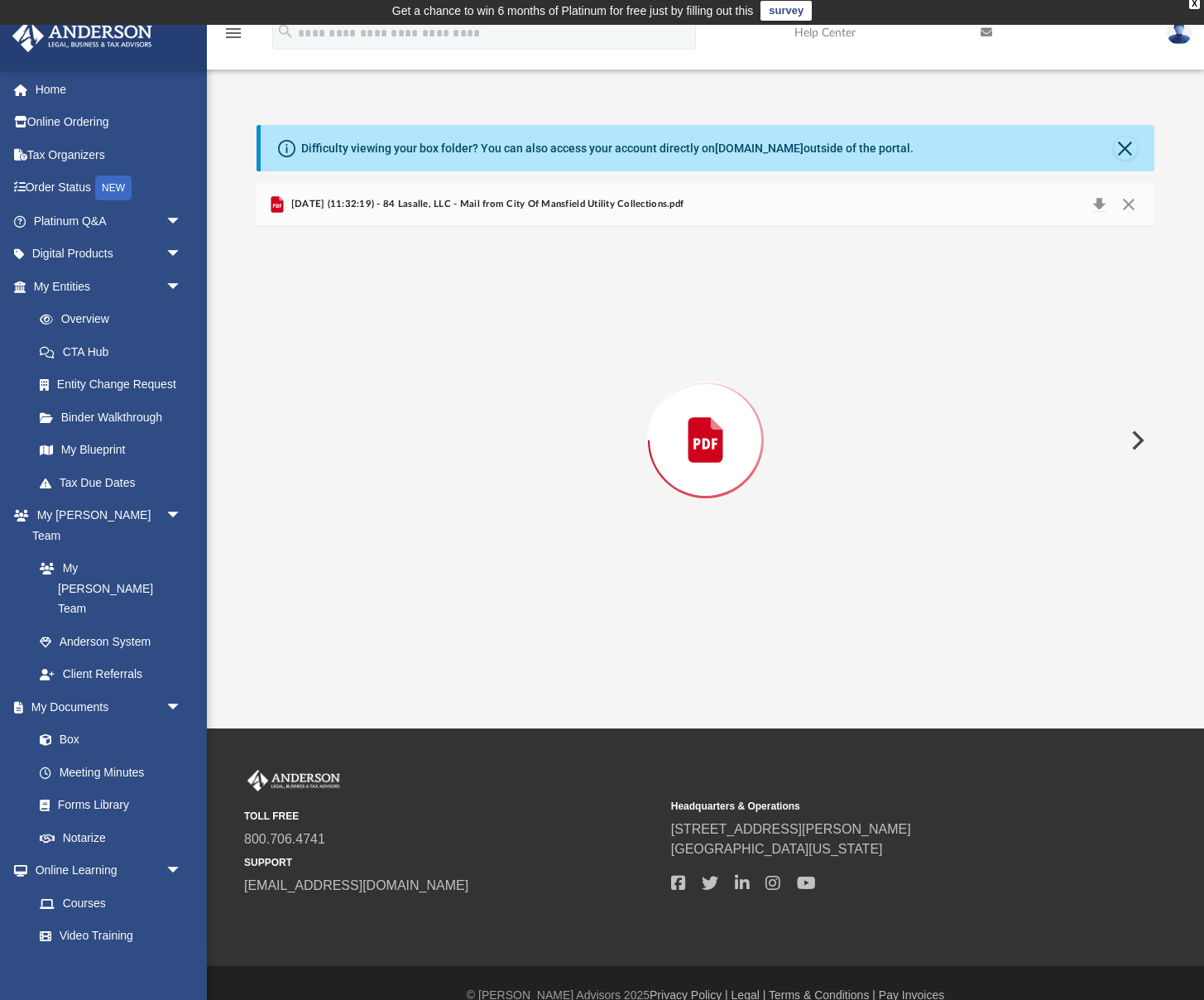
click at [1141, 442] on button "Preview" at bounding box center [1136, 440] width 36 height 47
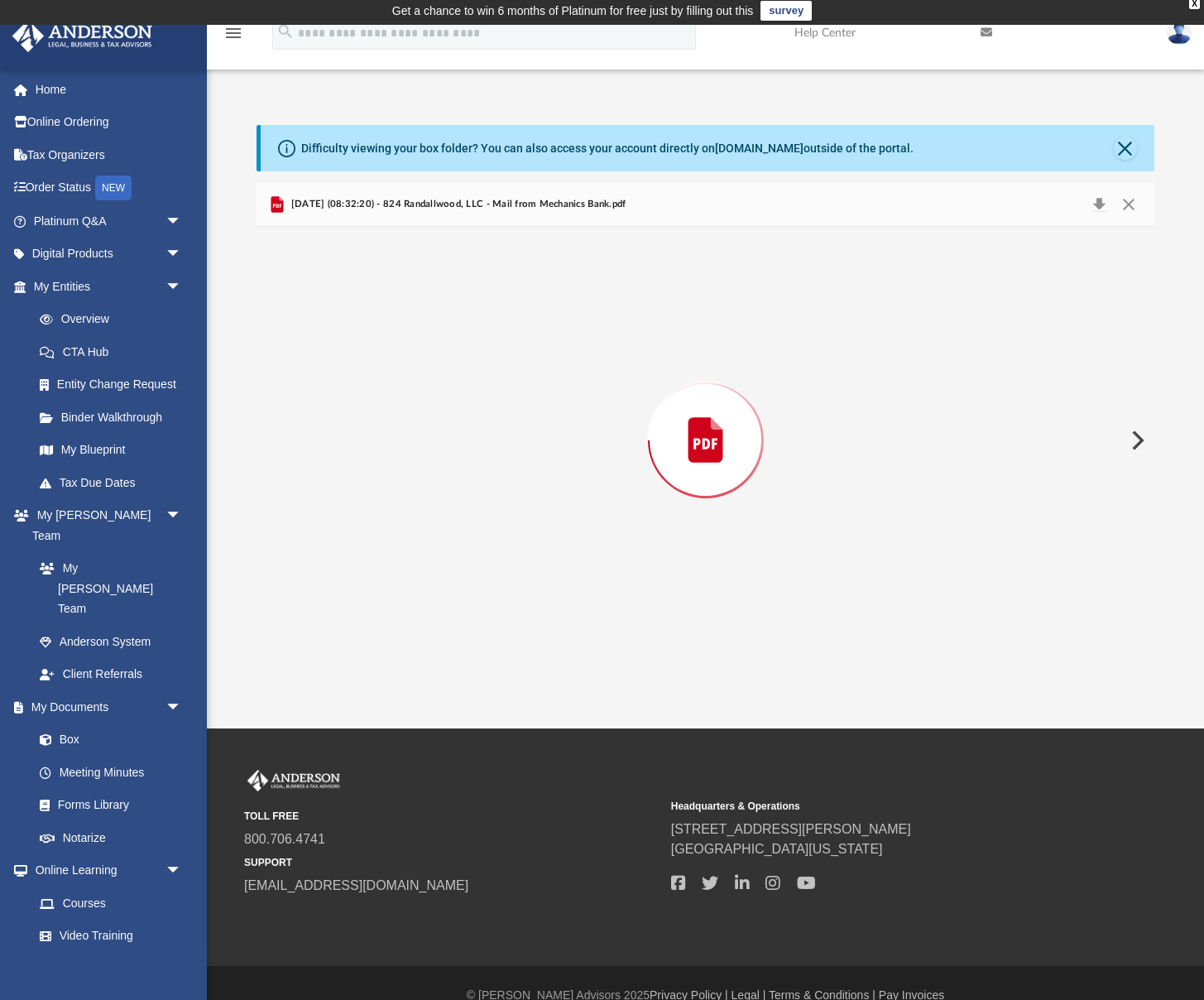
click at [1141, 442] on button "Preview" at bounding box center [1136, 440] width 36 height 47
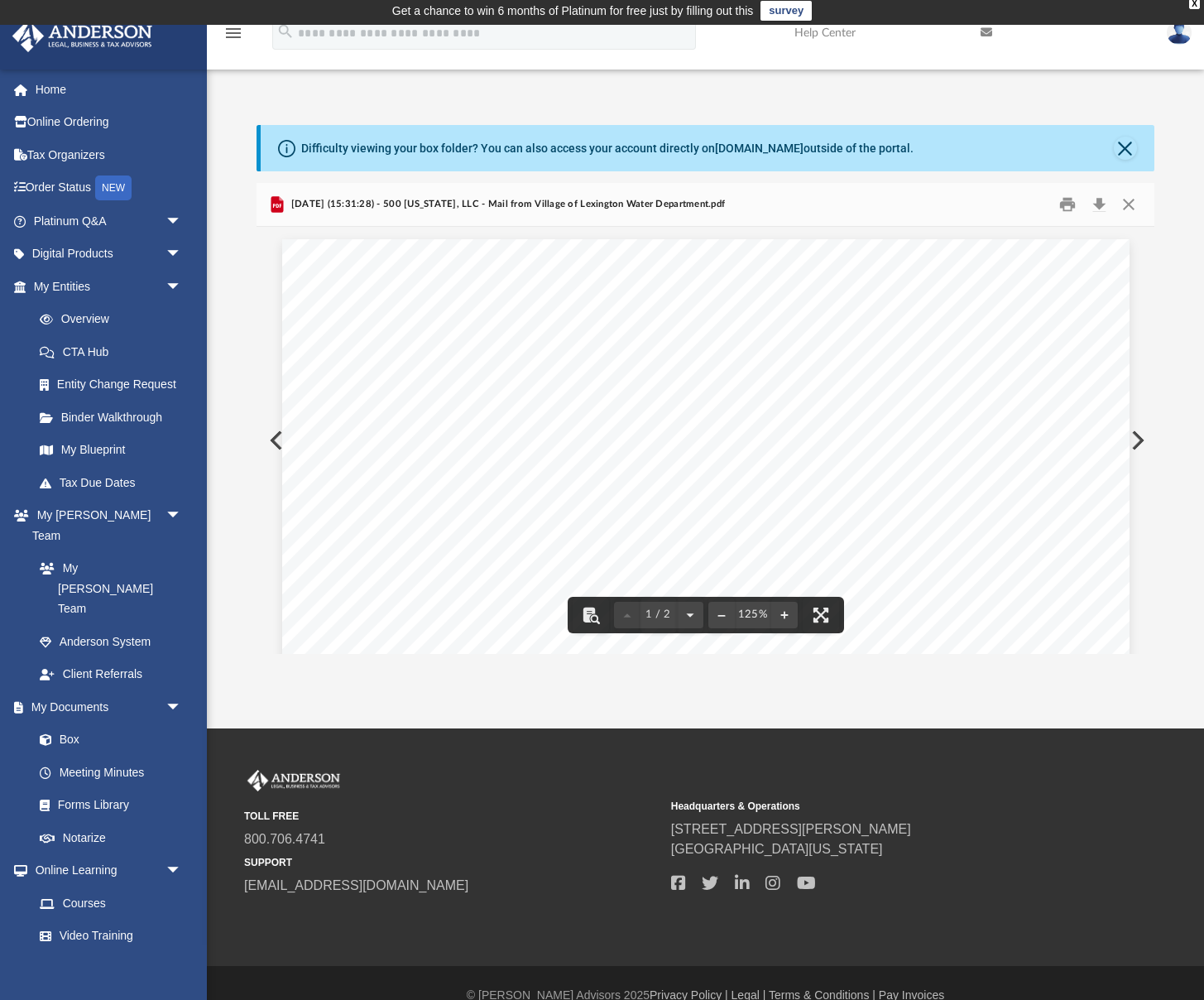
drag, startPoint x: 1141, startPoint y: 442, endPoint x: 1144, endPoint y: 503, distance: 61.1
click at [1144, 503] on div "1 / 2 125%" at bounding box center [705, 441] width 897 height 427
click at [1138, 443] on button "Preview" at bounding box center [1136, 440] width 36 height 47
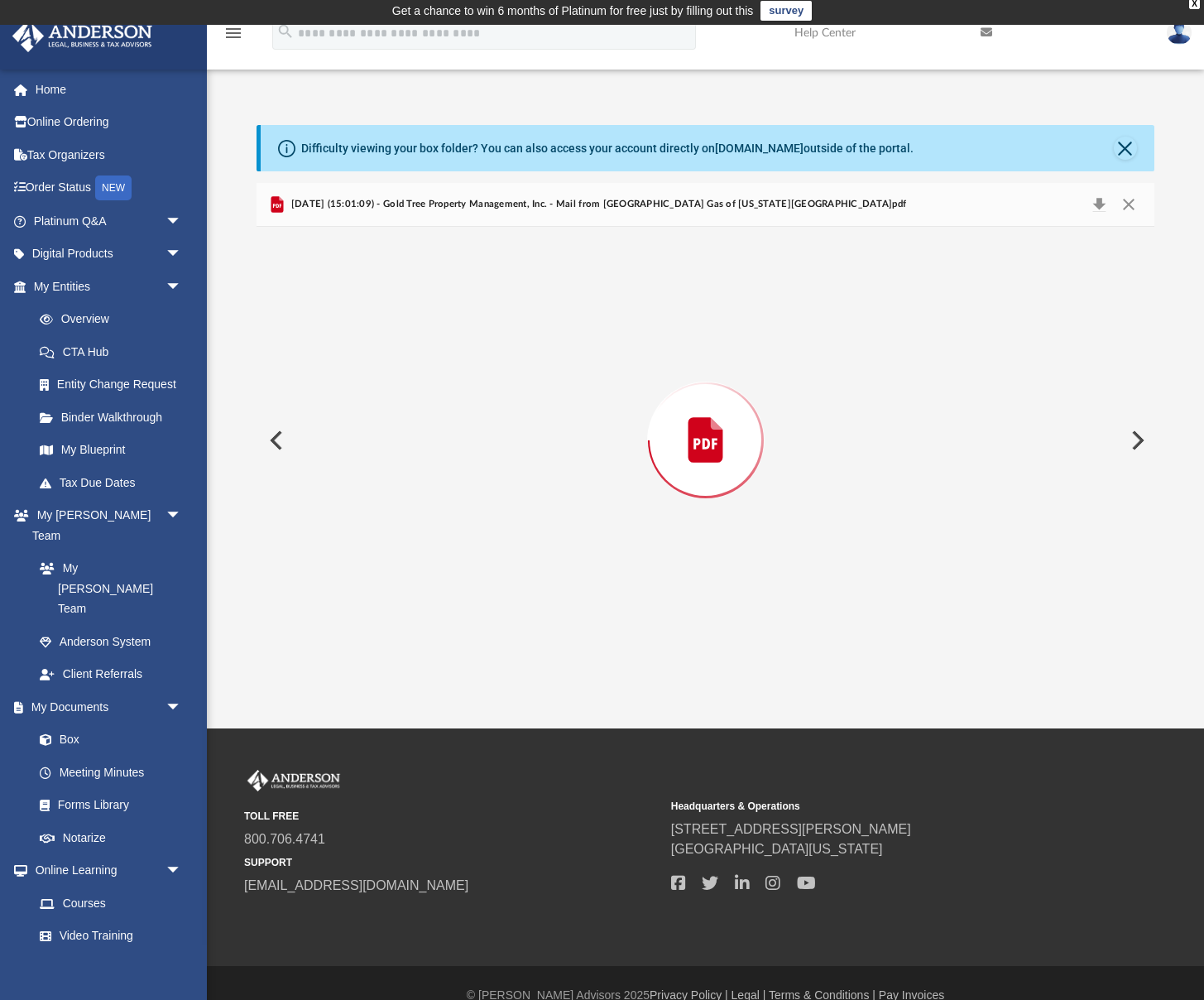
click at [1138, 443] on button "Preview" at bounding box center [1136, 440] width 36 height 47
